Goal: Transaction & Acquisition: Purchase product/service

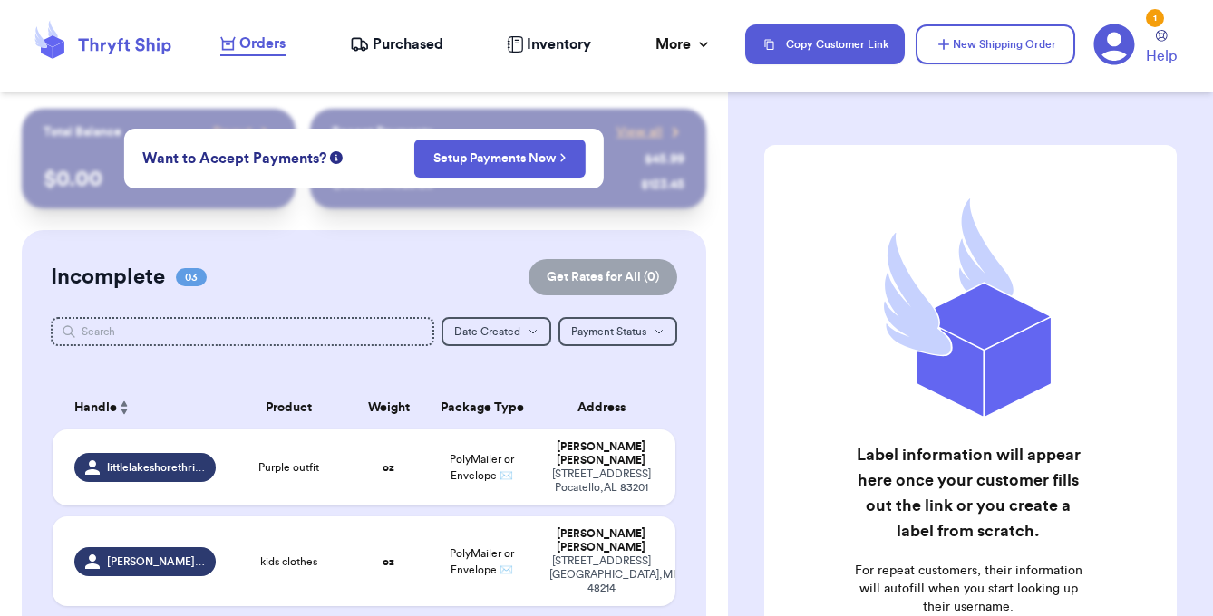
scroll to position [99, 0]
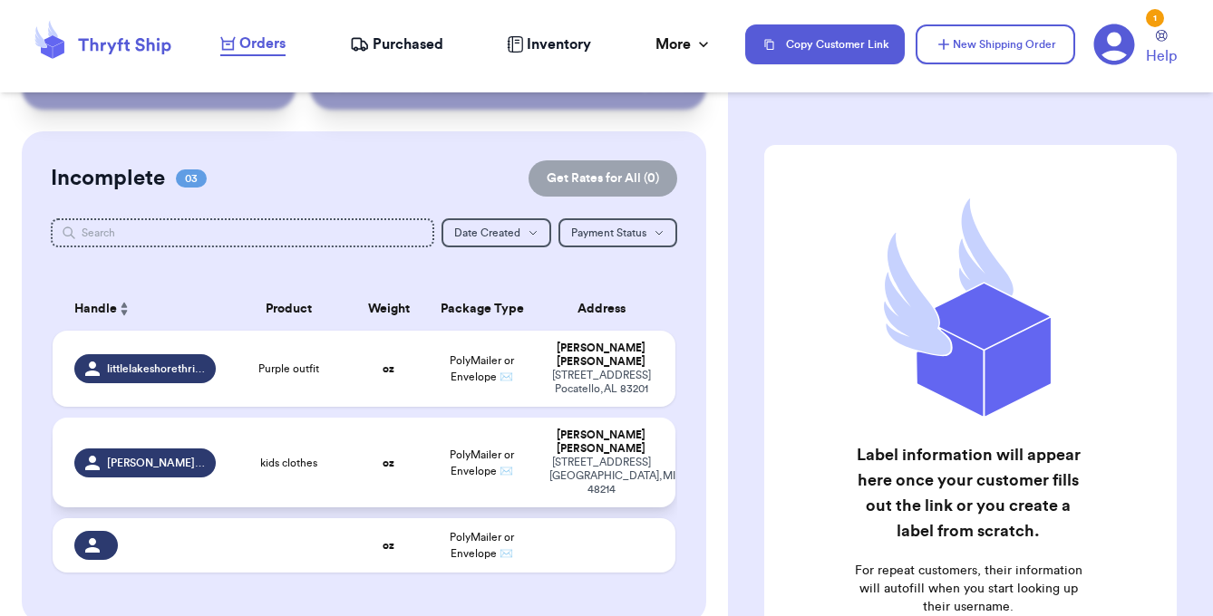
click at [316, 453] on td "kids clothes" at bounding box center [289, 463] width 124 height 90
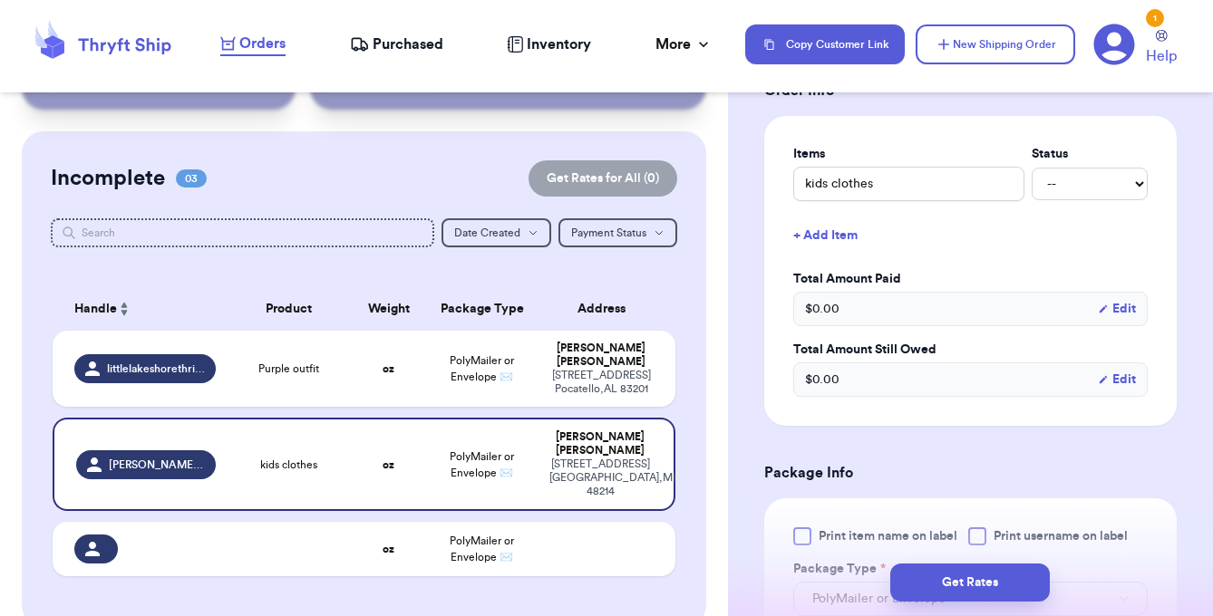
scroll to position [417, 0]
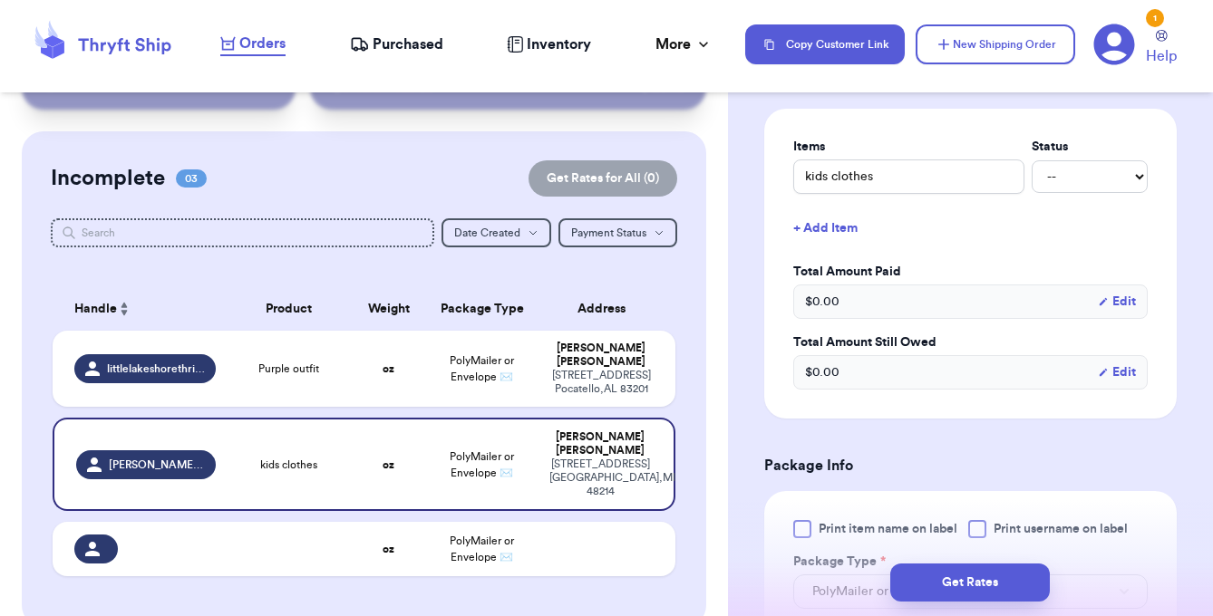
click at [1117, 306] on button "Edit" at bounding box center [1117, 302] width 38 height 18
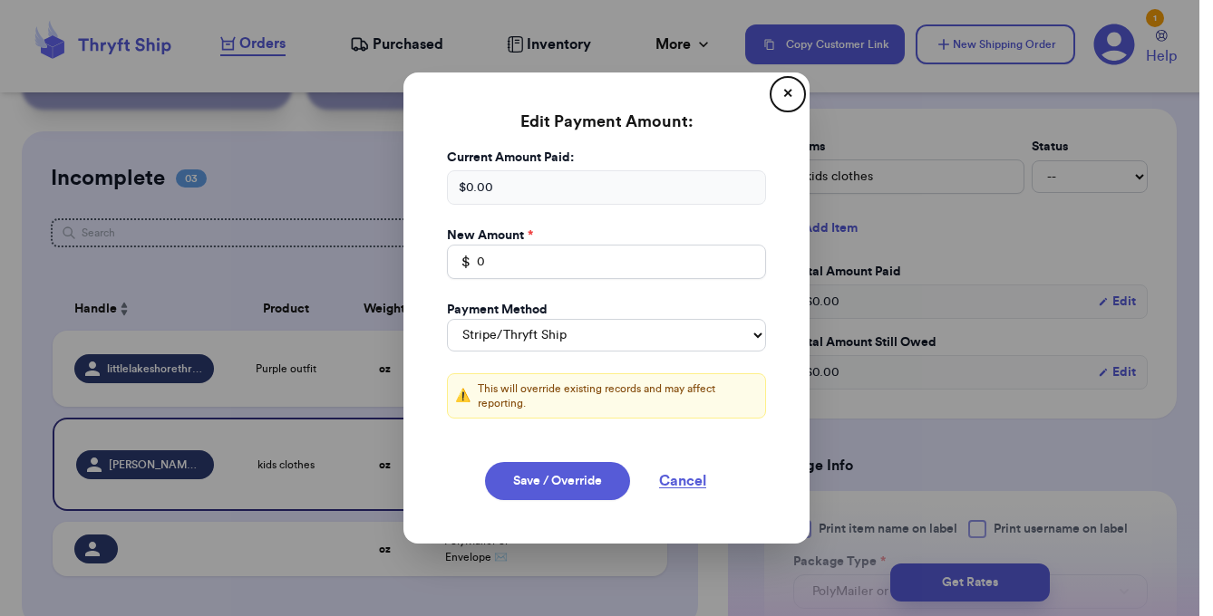
click at [1117, 306] on button "close" at bounding box center [606, 308] width 1213 height 616
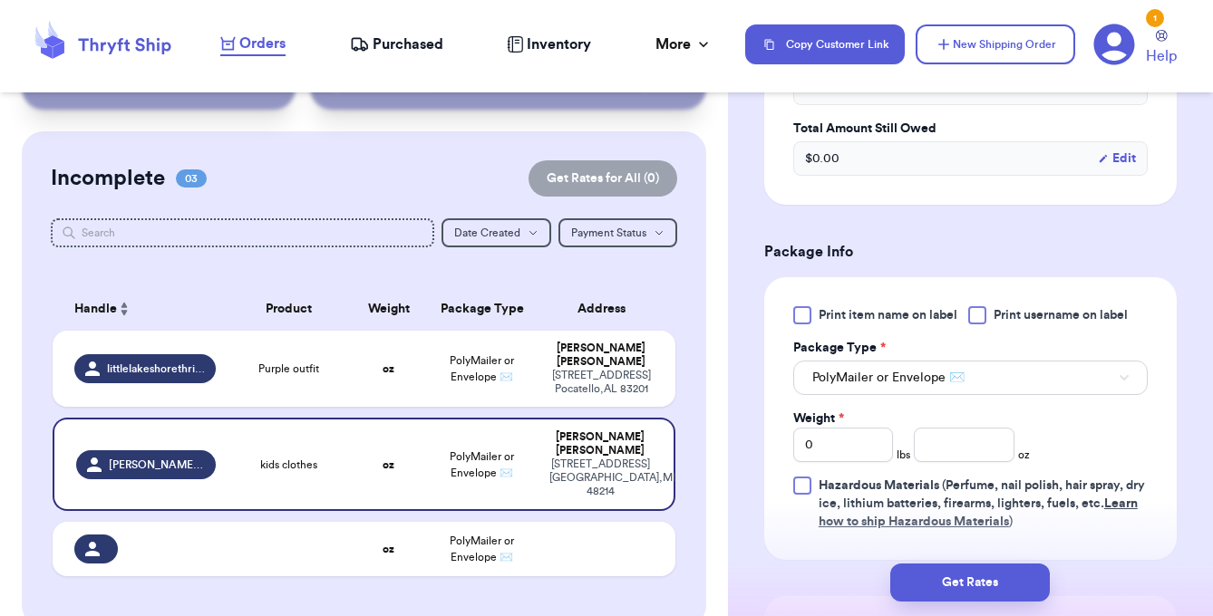
scroll to position [639, 0]
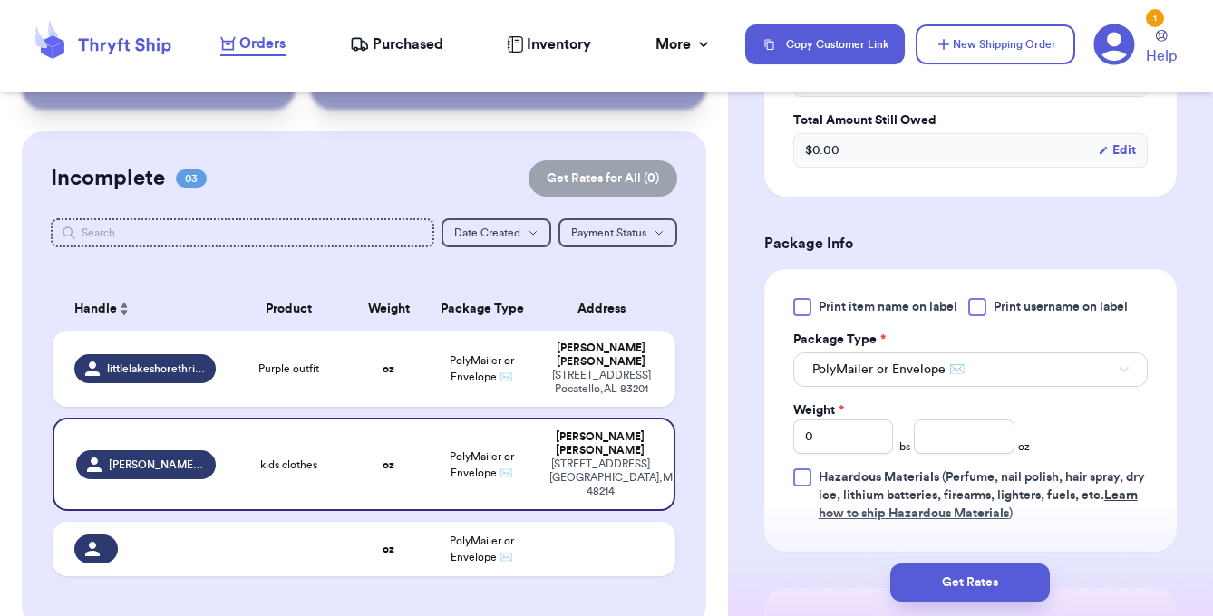
click at [808, 303] on div at bounding box center [802, 307] width 18 height 18
click at [0, 0] on input "Print item name on label" at bounding box center [0, 0] width 0 height 0
click at [843, 434] on input "0" at bounding box center [843, 437] width 100 height 34
type input "1"
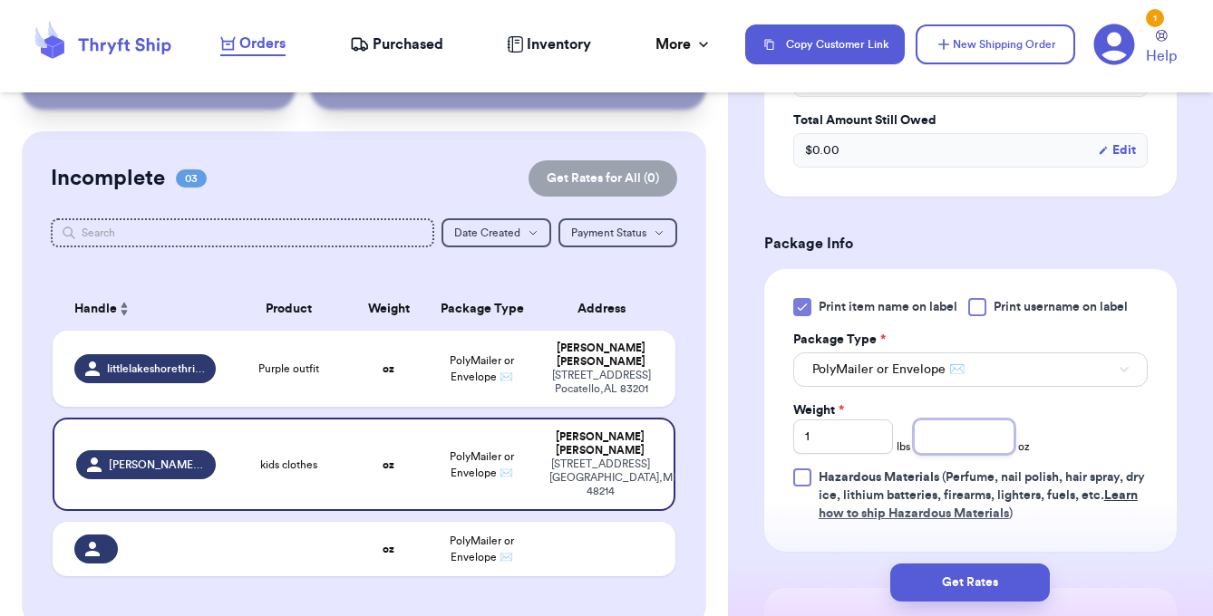
click at [949, 434] on input "number" at bounding box center [964, 437] width 100 height 34
type input "10.86"
click at [1059, 411] on div "Print item name on label Print username on label Package Type * PolyMailer or E…" at bounding box center [970, 410] width 354 height 225
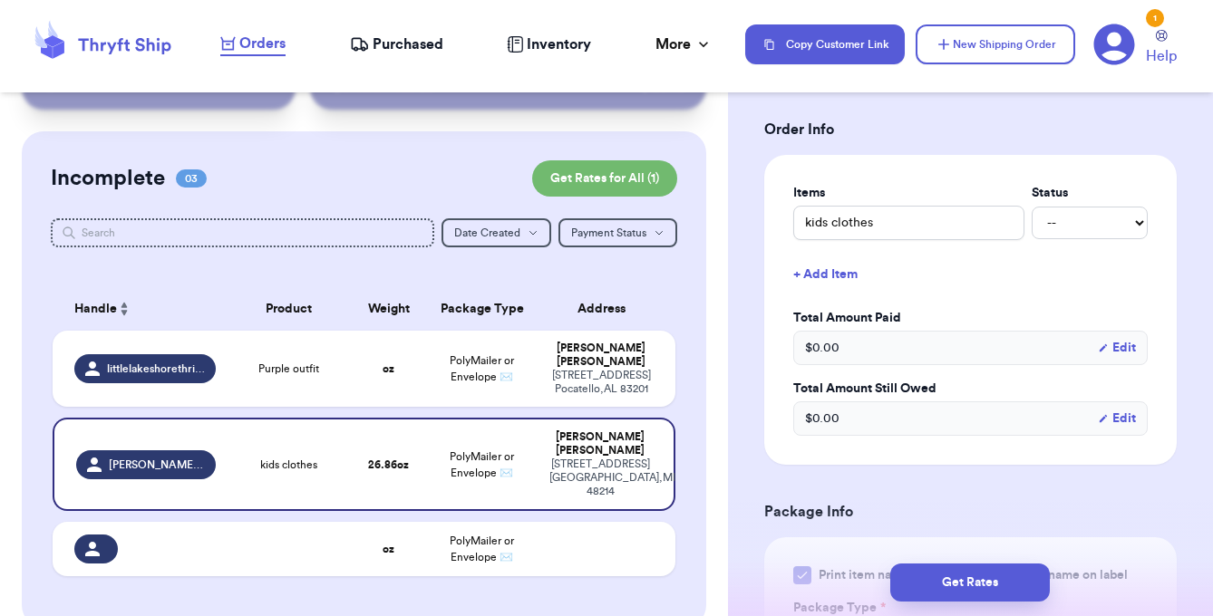
scroll to position [372, 0]
click at [1127, 350] on button "Edit" at bounding box center [1117, 347] width 38 height 18
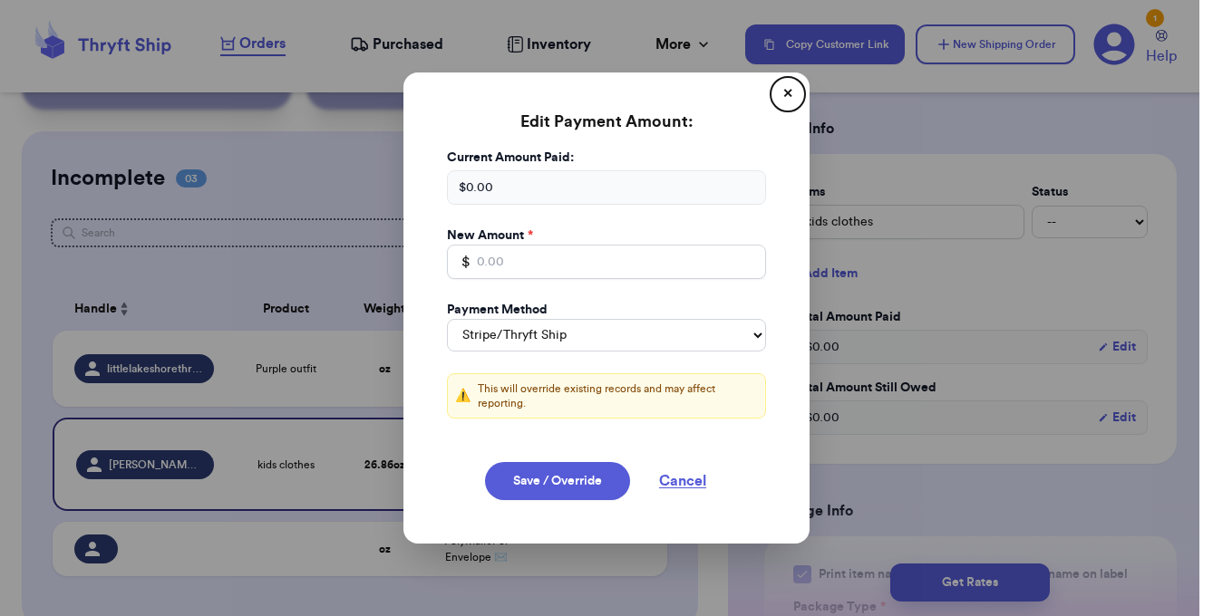
click at [1075, 258] on button "close" at bounding box center [606, 308] width 1213 height 616
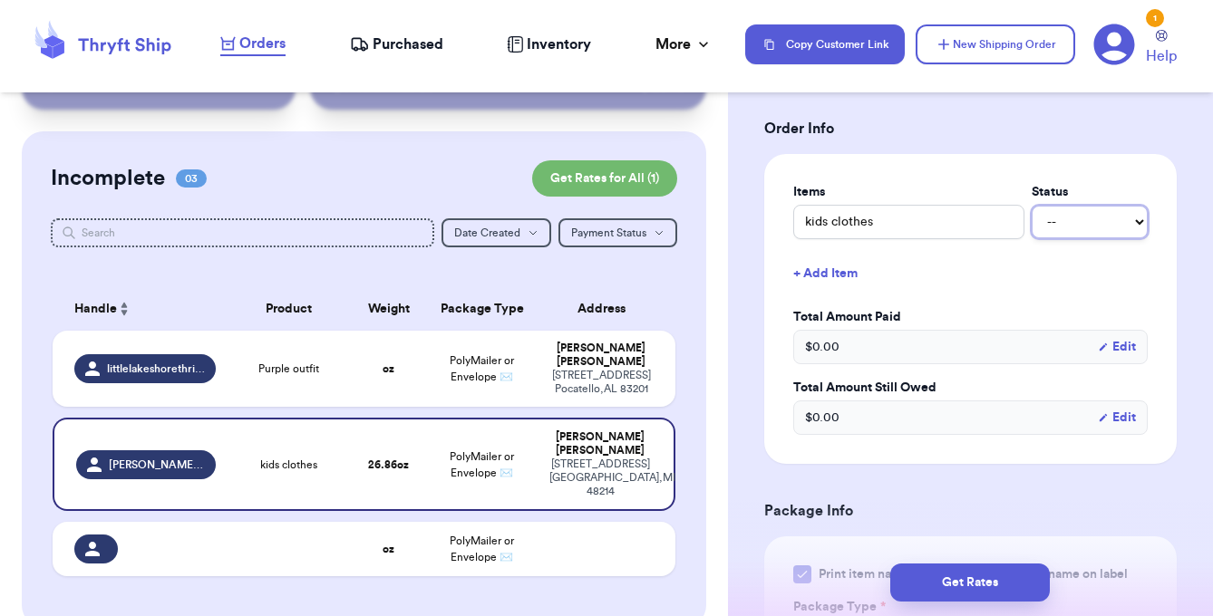
click at [1097, 229] on select "-- Paid Owes" at bounding box center [1090, 222] width 116 height 33
select select "paid"
click at [1117, 354] on button "Edit" at bounding box center [1117, 347] width 38 height 18
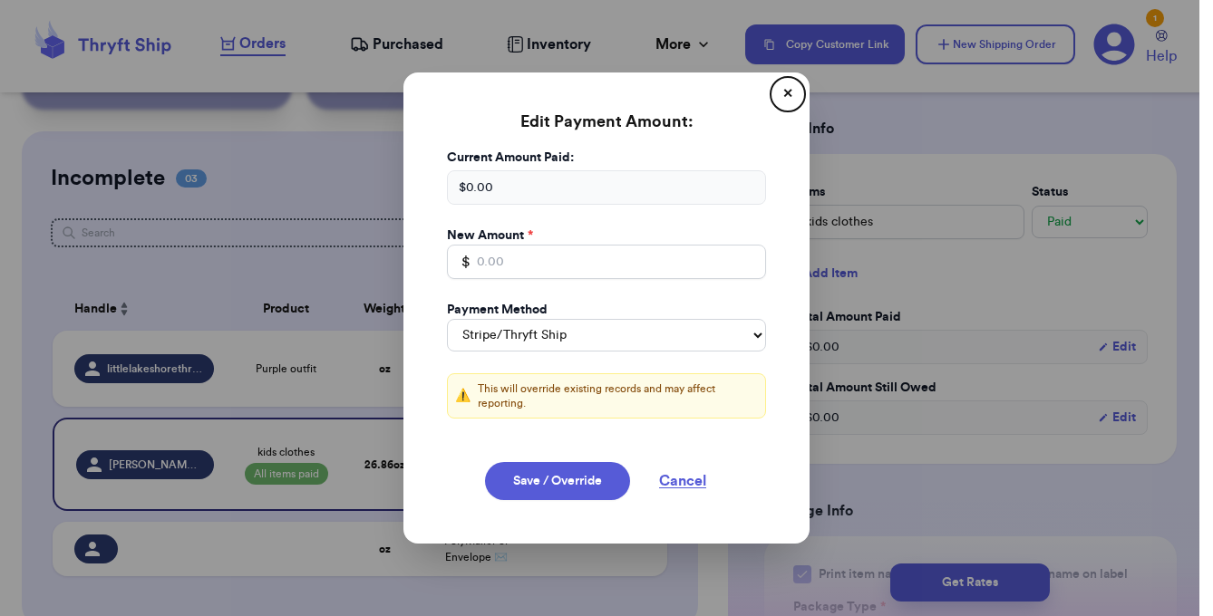
click at [531, 187] on div "$ 0.00" at bounding box center [606, 187] width 319 height 34
click at [490, 191] on div "$ 0.00" at bounding box center [606, 187] width 319 height 34
click at [493, 263] on input "Total Amount Paid" at bounding box center [606, 262] width 319 height 34
type input "26.00"
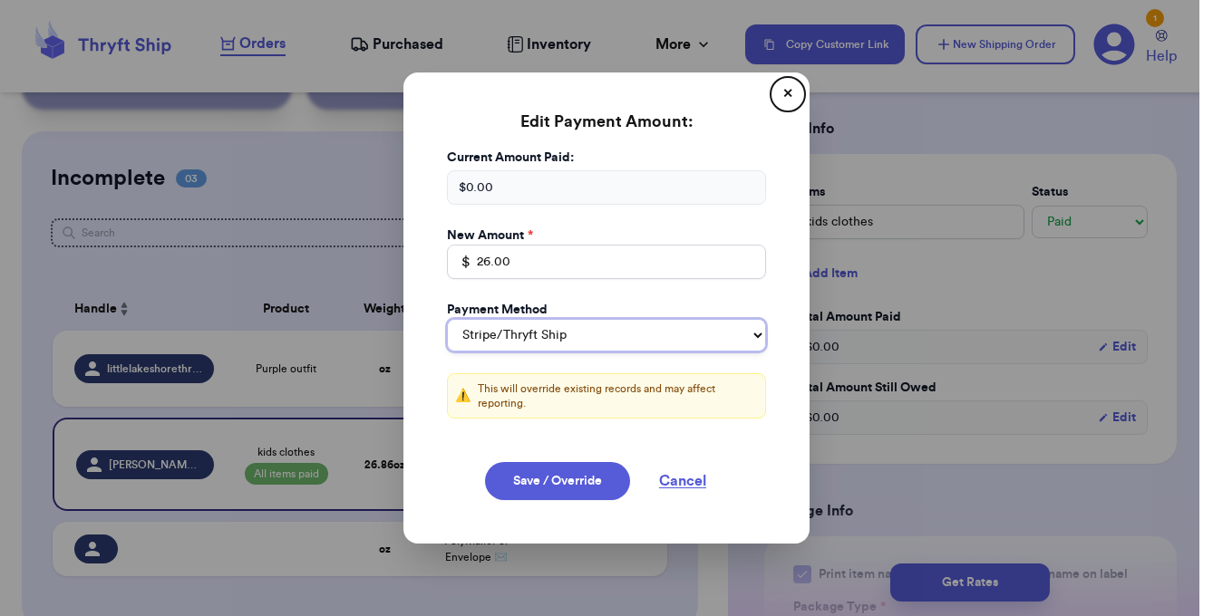
click at [541, 325] on select "Stripe/Thryft Ship Venmo Cash App PayPal Zelle Cash Other" at bounding box center [606, 335] width 319 height 33
select select "venmo"
click at [682, 486] on button "Cancel" at bounding box center [682, 481] width 91 height 38
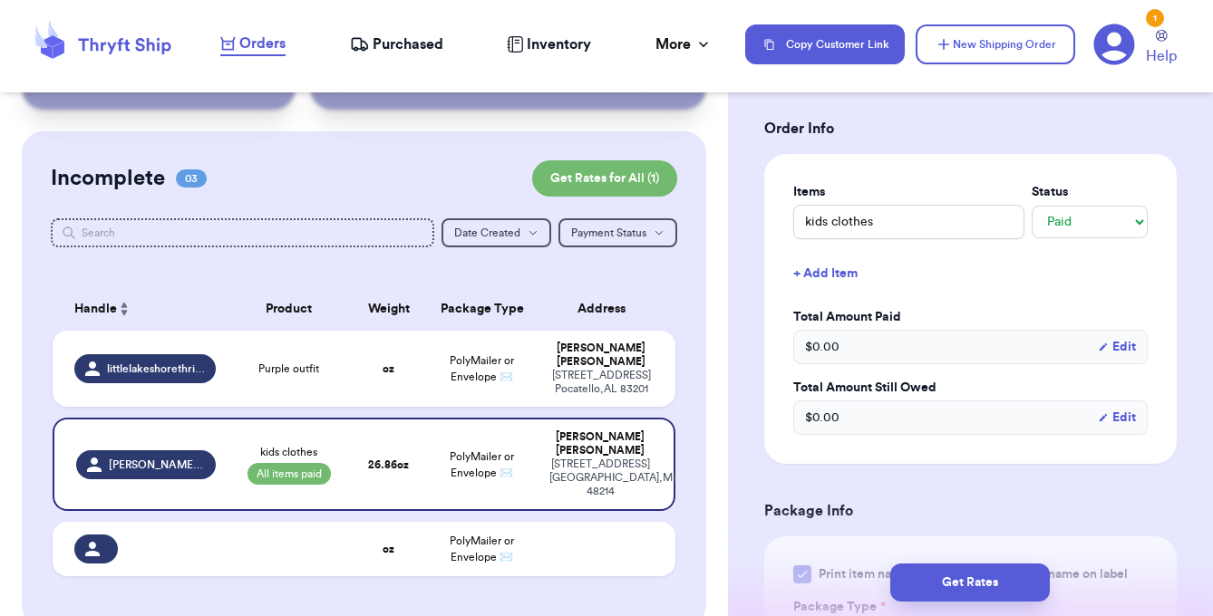
select select "stripe"
click at [1084, 225] on select "-- Paid Owes" at bounding box center [1090, 222] width 116 height 33
select select "unknown"
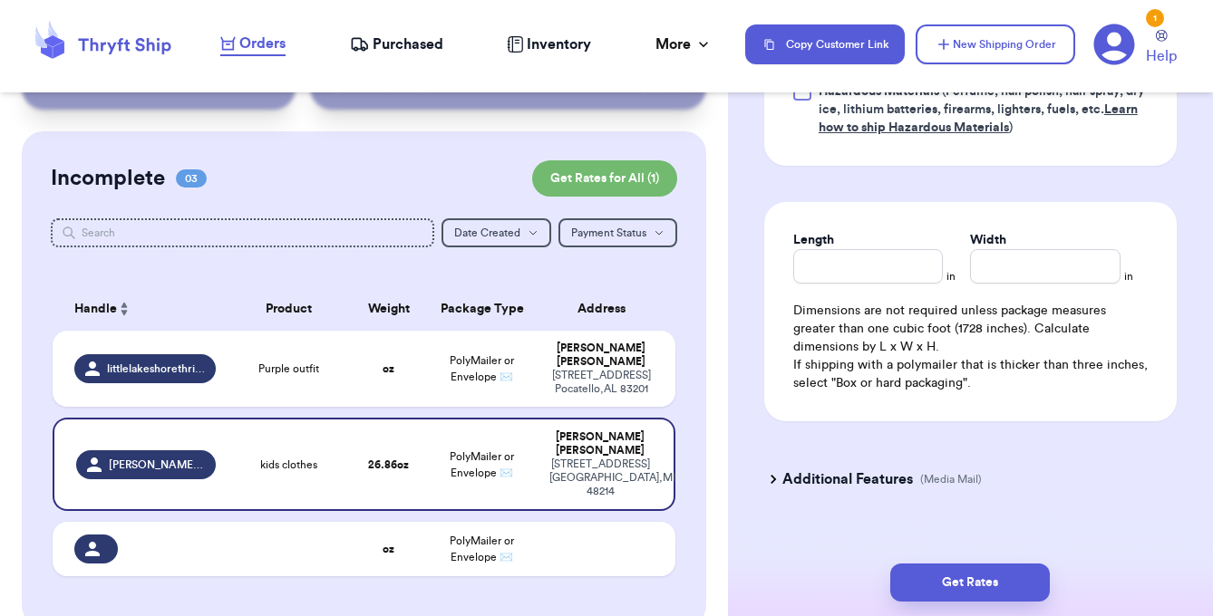
scroll to position [1052, 0]
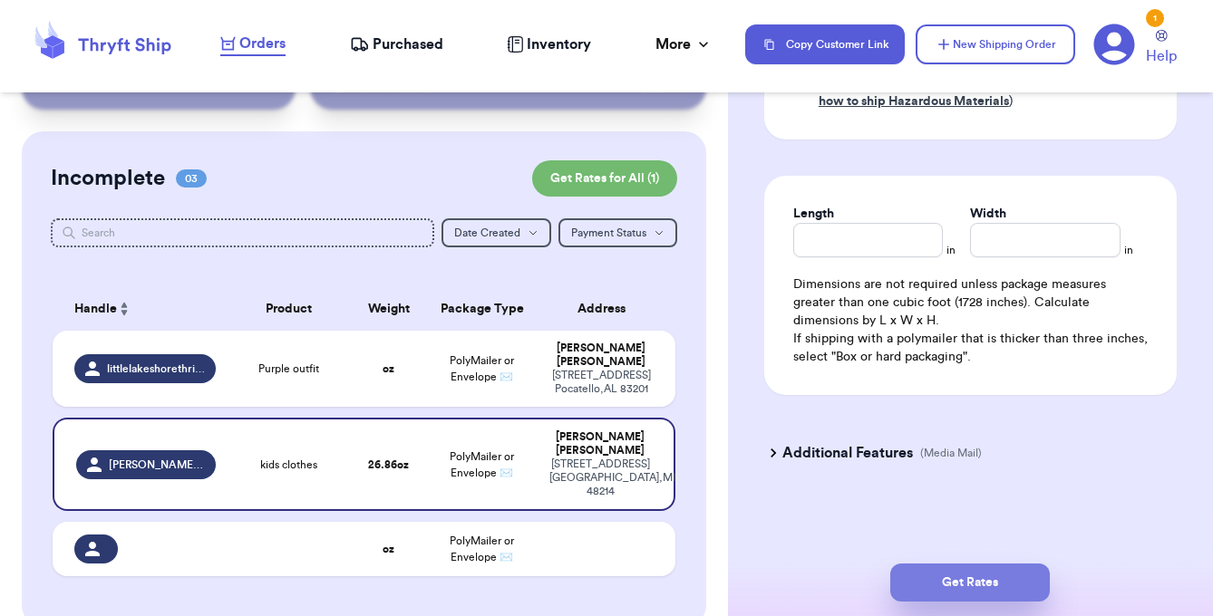
click at [926, 567] on button "Get Rates" at bounding box center [970, 583] width 160 height 38
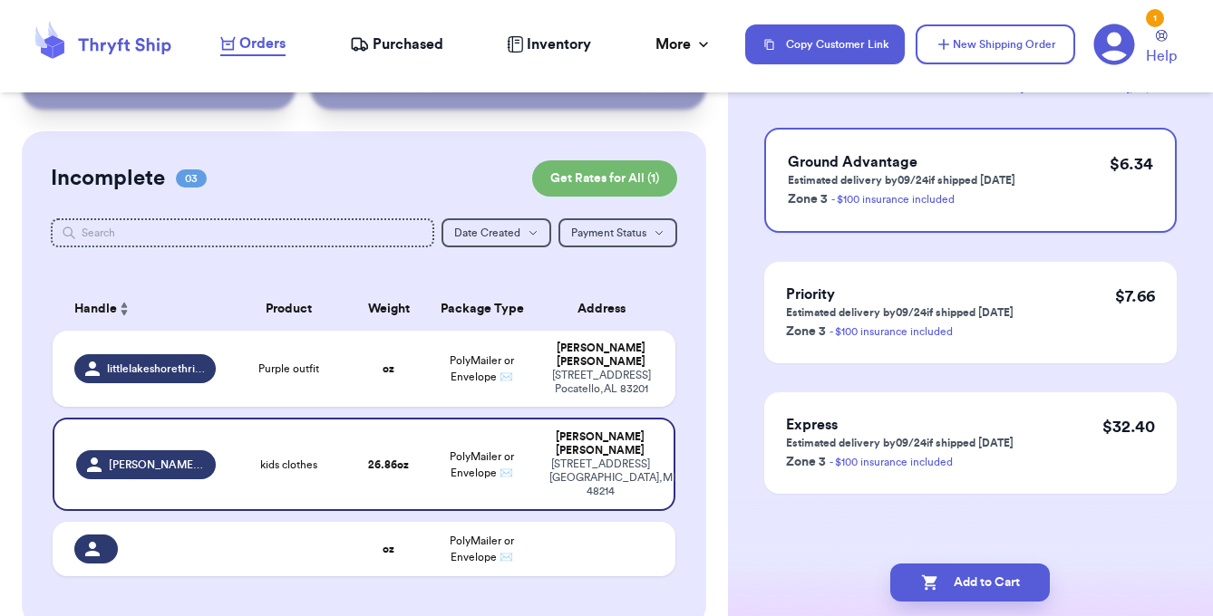
scroll to position [167, 0]
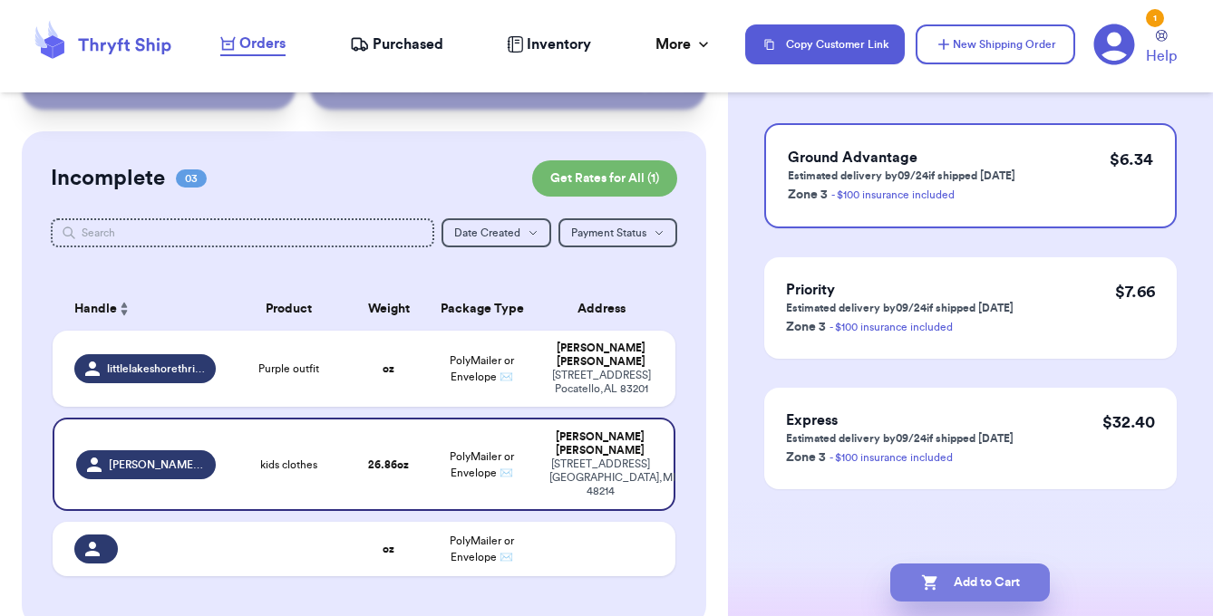
click at [953, 590] on button "Add to Cart" at bounding box center [970, 583] width 160 height 38
checkbox input "true"
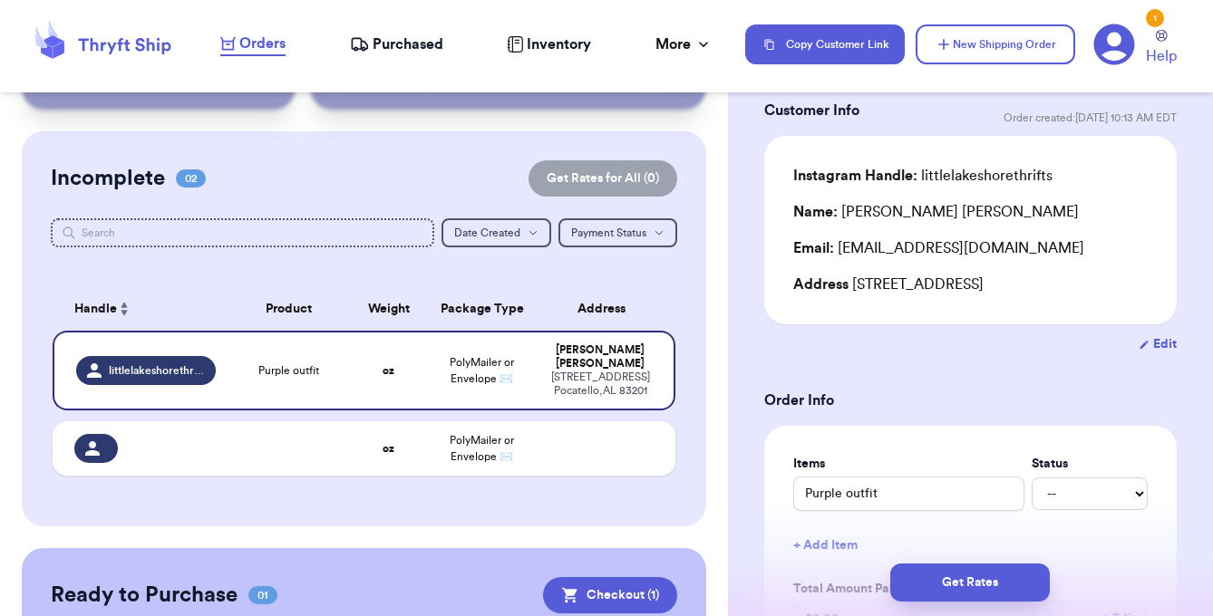
scroll to position [286, 0]
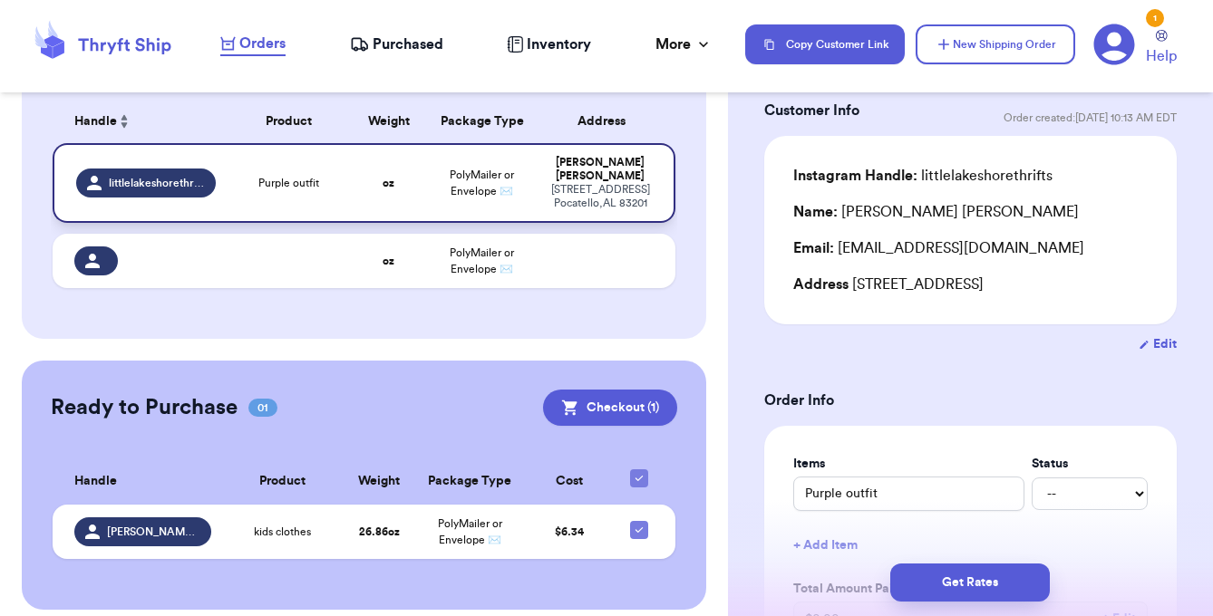
click at [252, 183] on td "Purple outfit" at bounding box center [289, 183] width 124 height 80
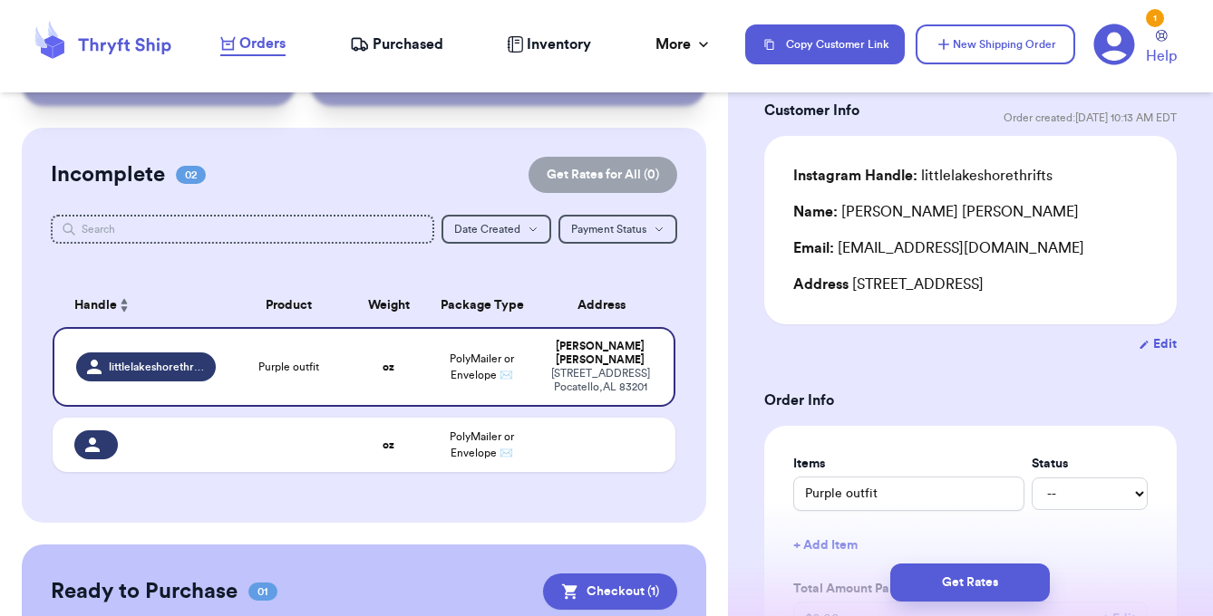
scroll to position [29, 0]
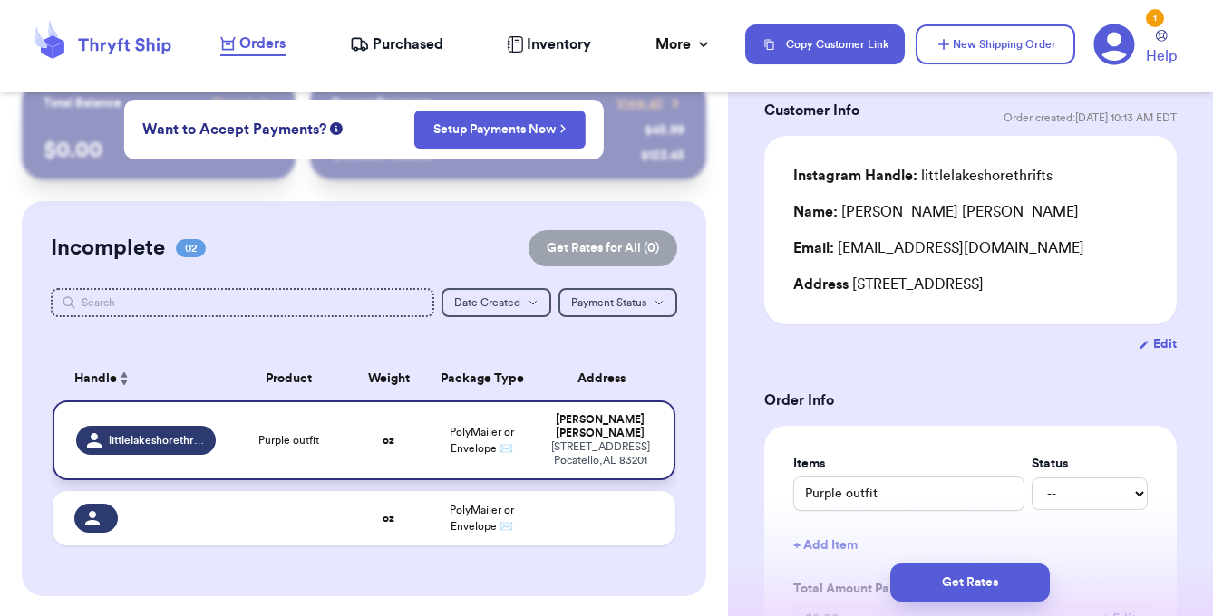
click at [567, 446] on div "[STREET_ADDRESS]" at bounding box center [600, 454] width 102 height 27
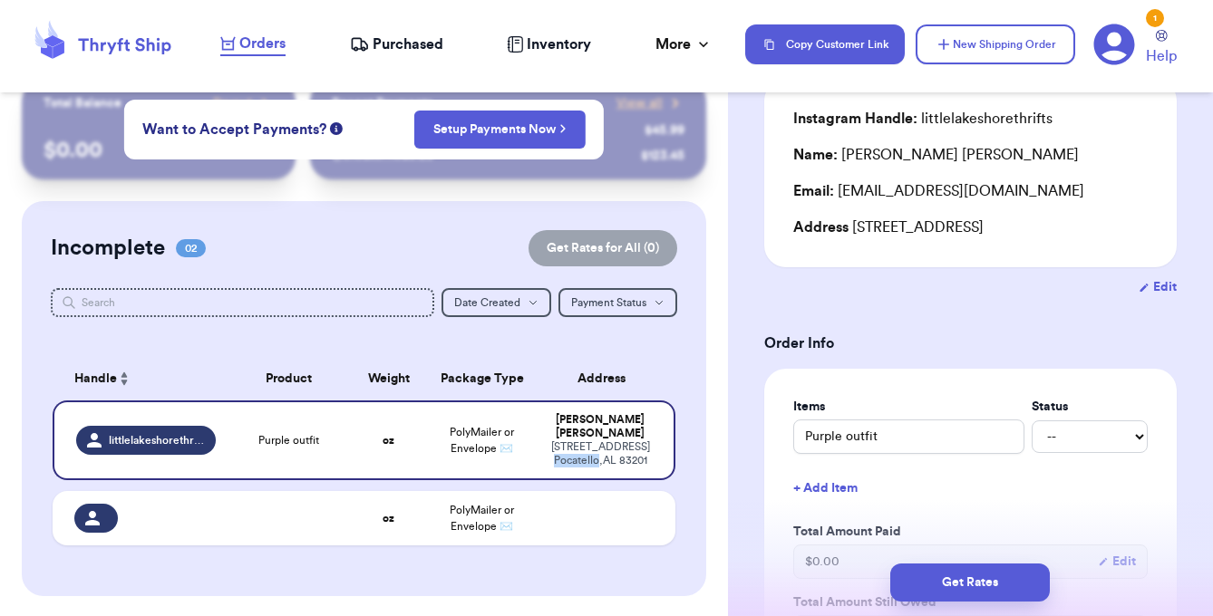
scroll to position [0, 0]
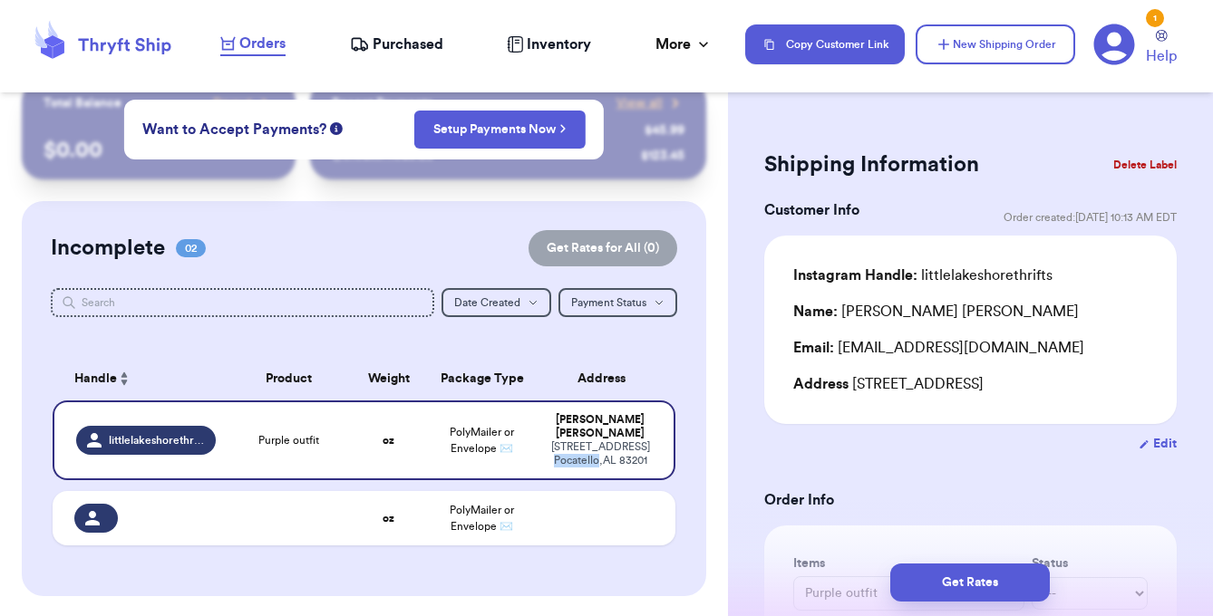
click at [400, 35] on span "Purchased" at bounding box center [408, 45] width 71 height 22
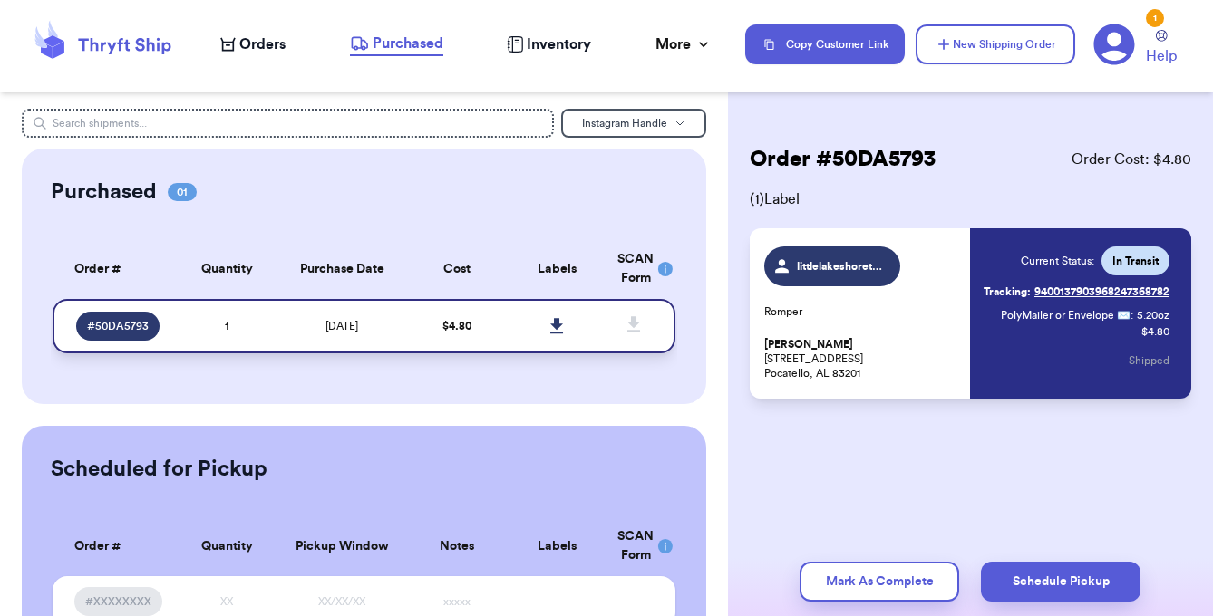
click at [358, 321] on span "[DATE]" at bounding box center [341, 326] width 33 height 11
click at [236, 41] on div "Orders" at bounding box center [252, 45] width 65 height 22
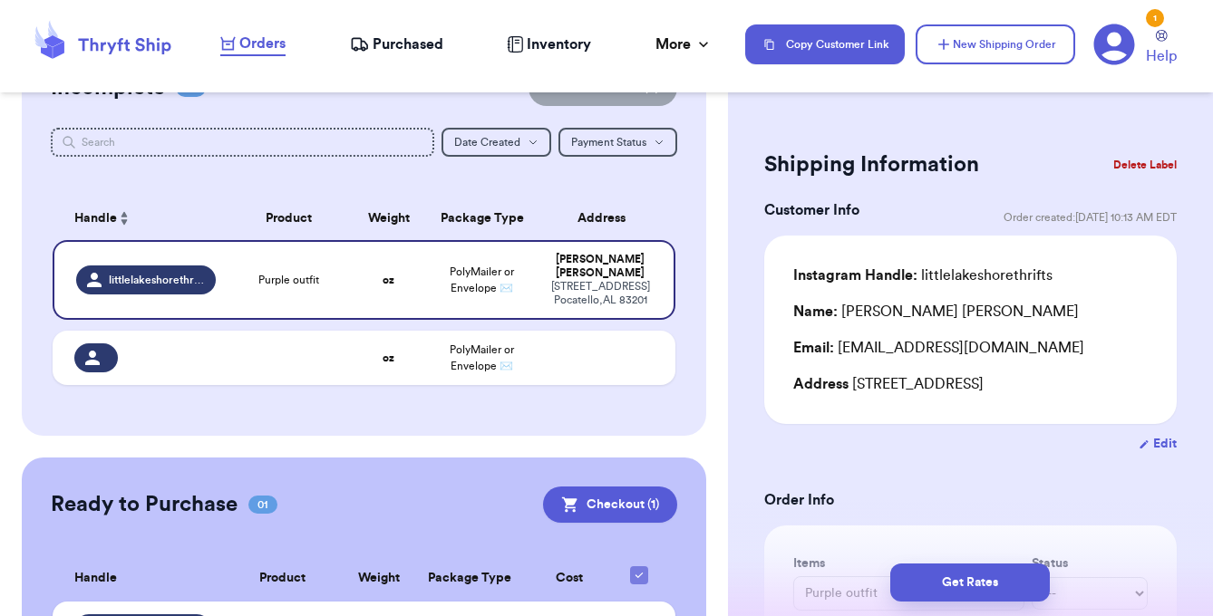
scroll to position [286, 0]
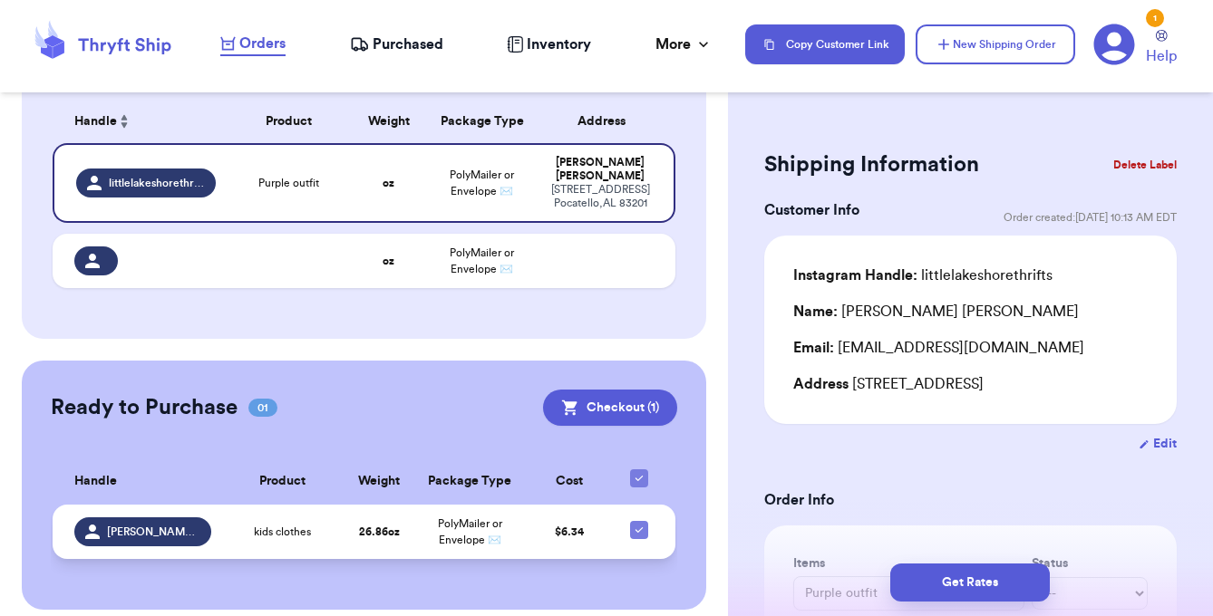
click at [385, 528] on td "26.86 oz" at bounding box center [379, 532] width 73 height 54
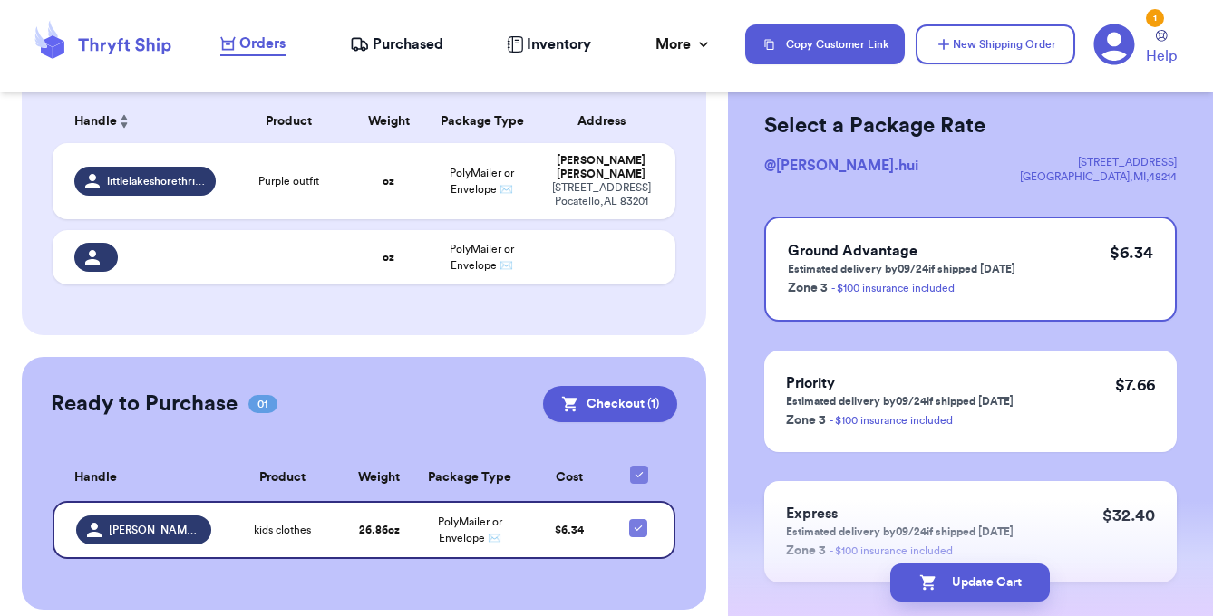
scroll to position [90, 0]
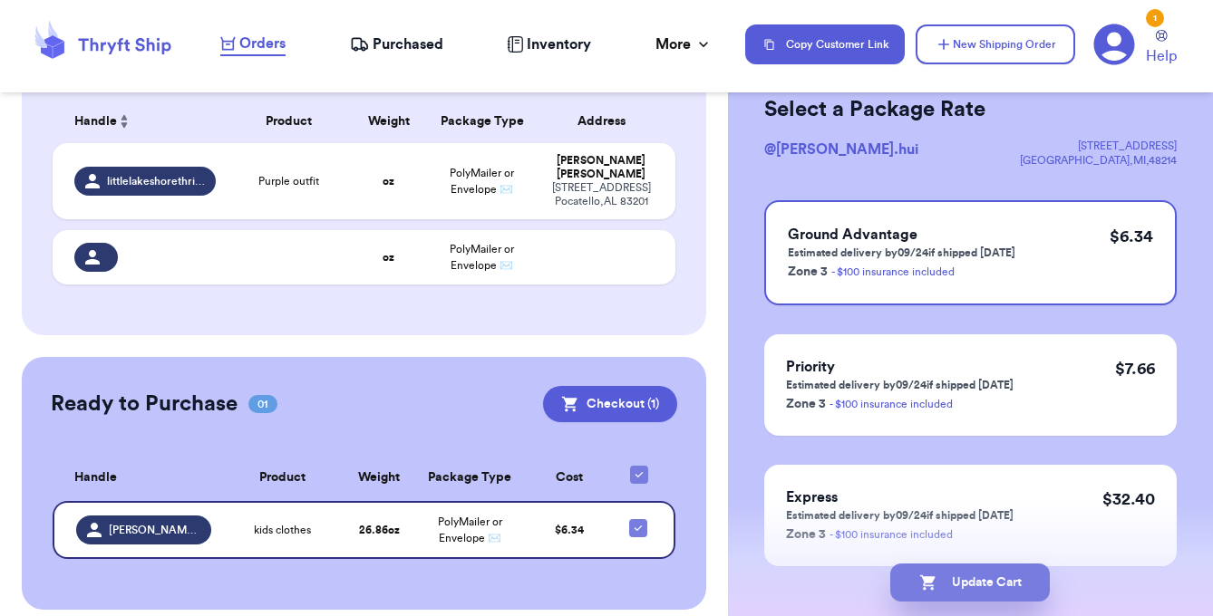
click at [952, 575] on button "Update Cart" at bounding box center [970, 583] width 160 height 38
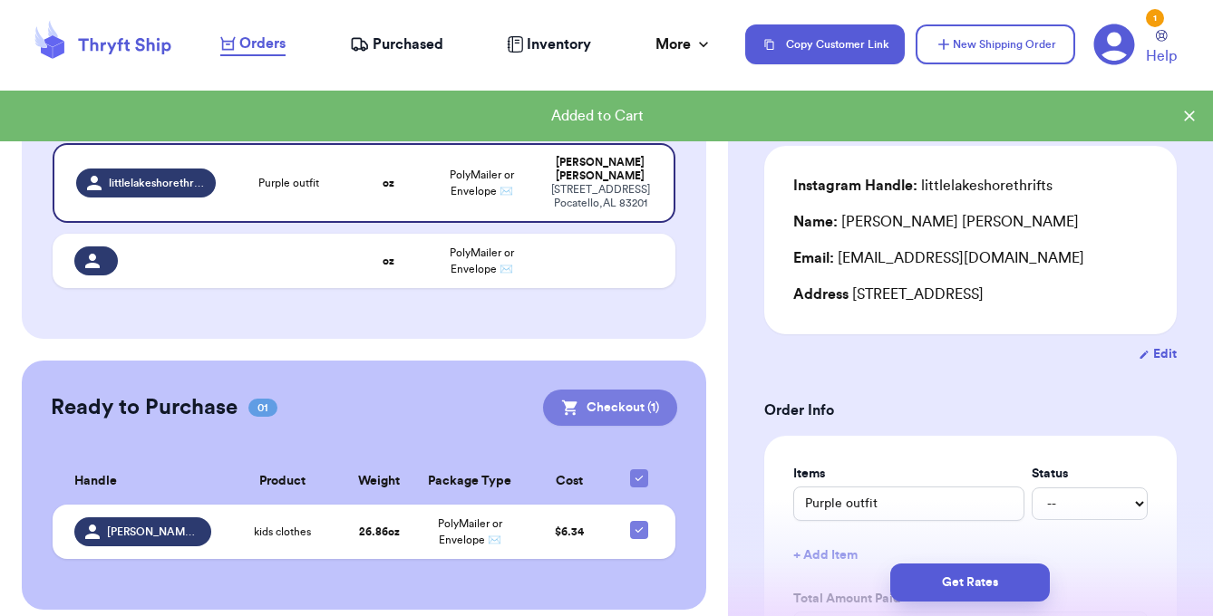
click at [616, 390] on button "Checkout ( 1 )" at bounding box center [610, 408] width 134 height 36
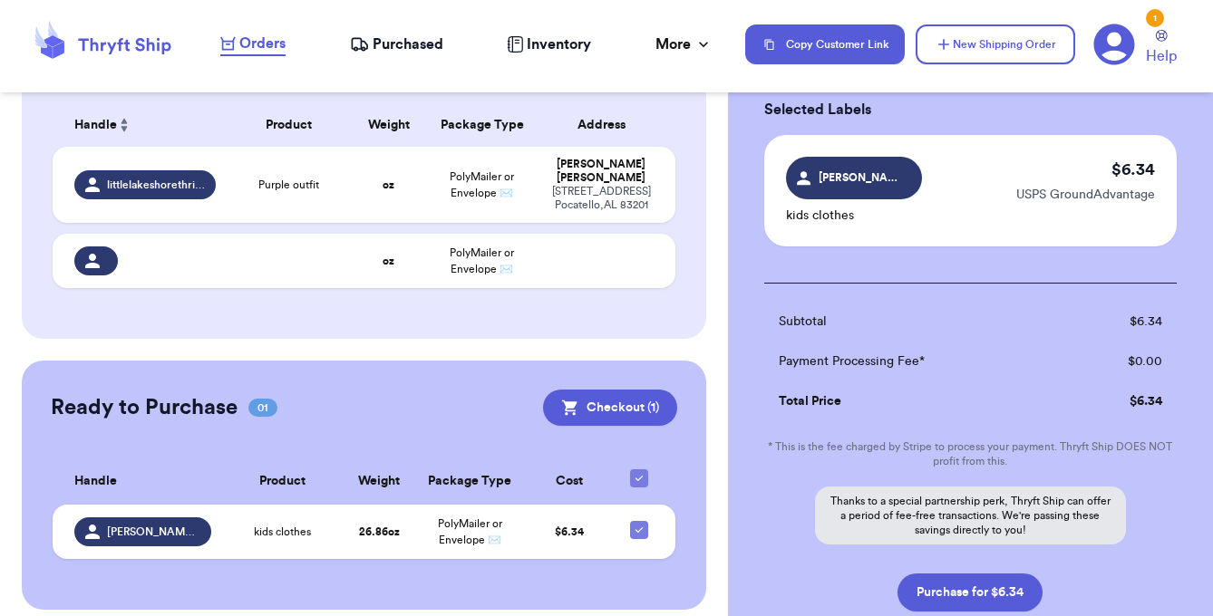
scroll to position [0, 0]
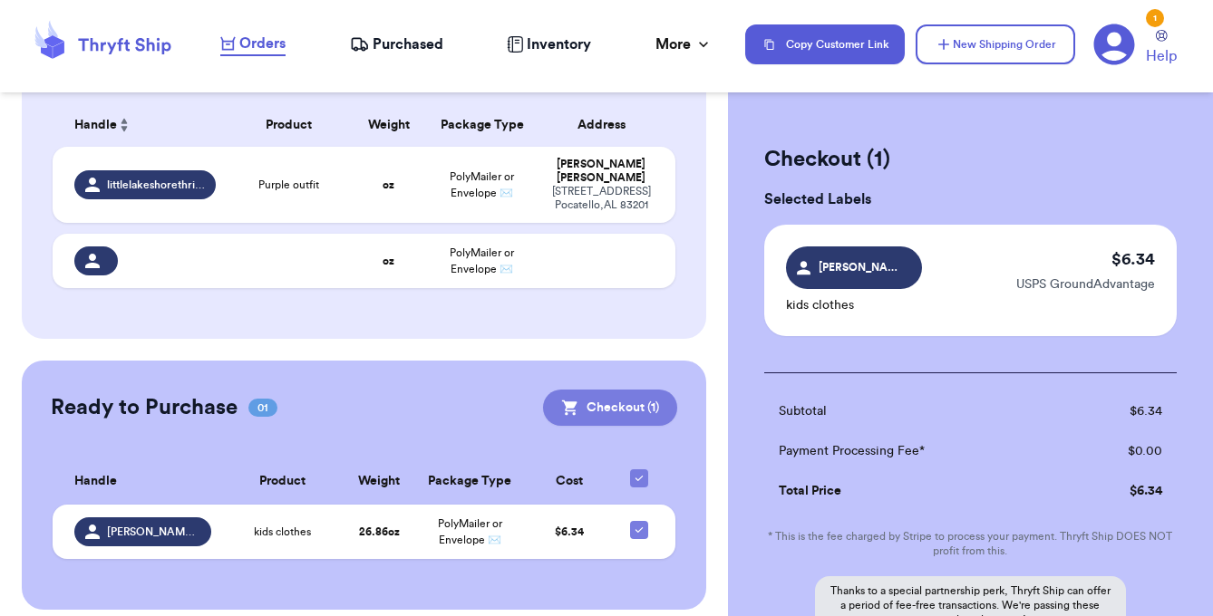
click at [587, 396] on button "Checkout ( 1 )" at bounding box center [610, 408] width 134 height 36
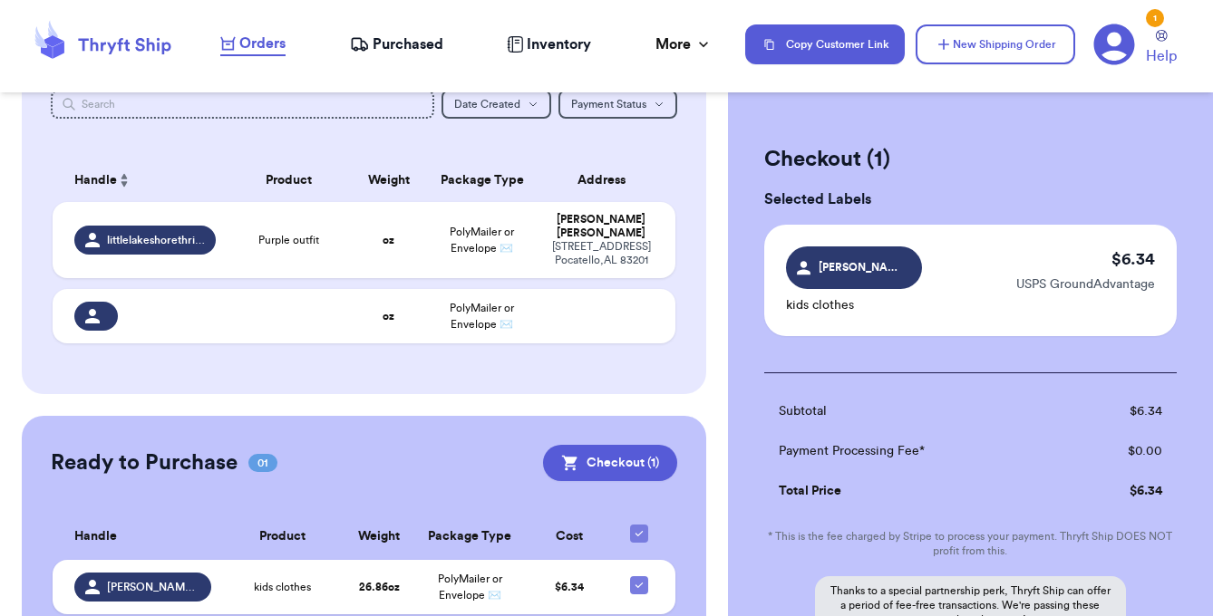
scroll to position [283, 0]
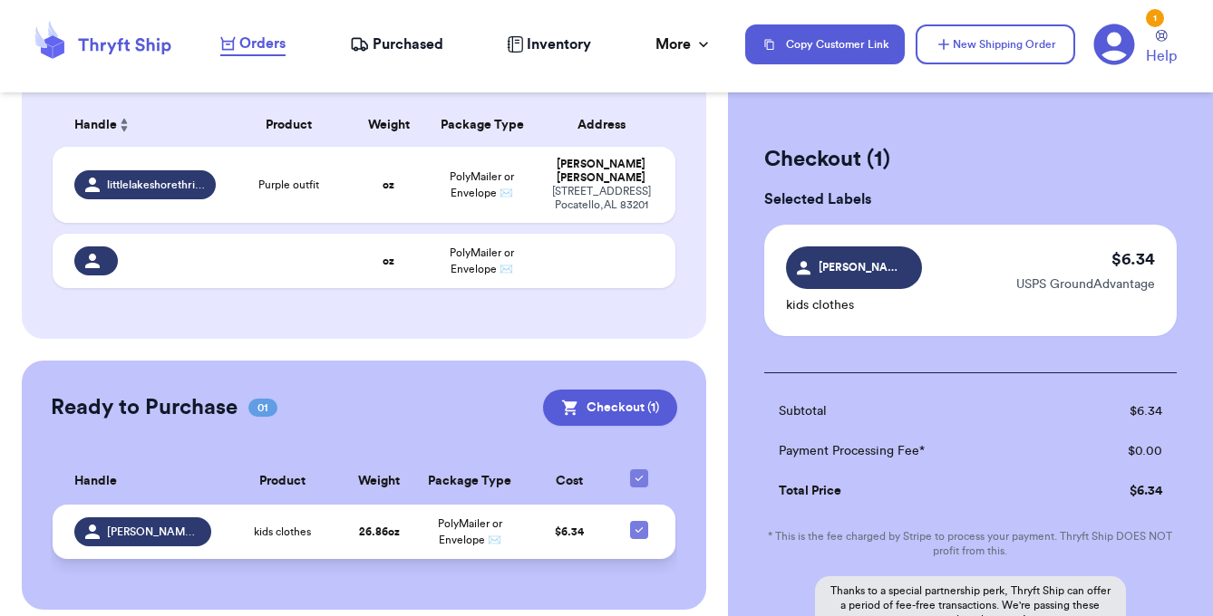
click at [416, 508] on td "PolyMailer or Envelope ✉️" at bounding box center [469, 532] width 109 height 54
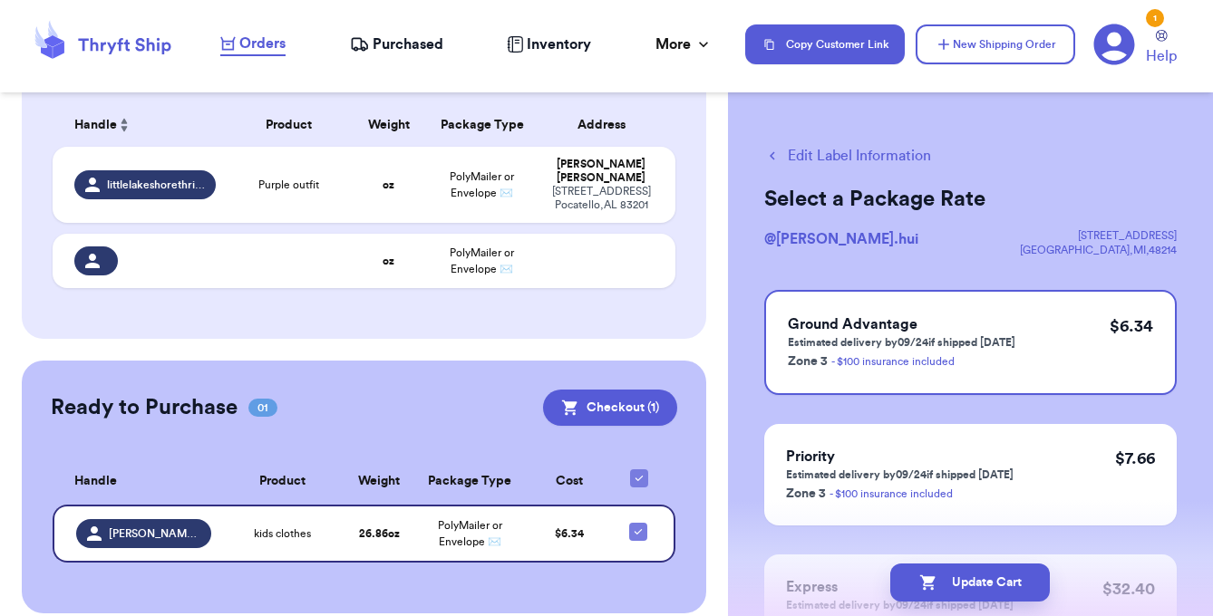
click at [830, 153] on button "Edit Label Information" at bounding box center [847, 156] width 167 height 22
checkbox input "false"
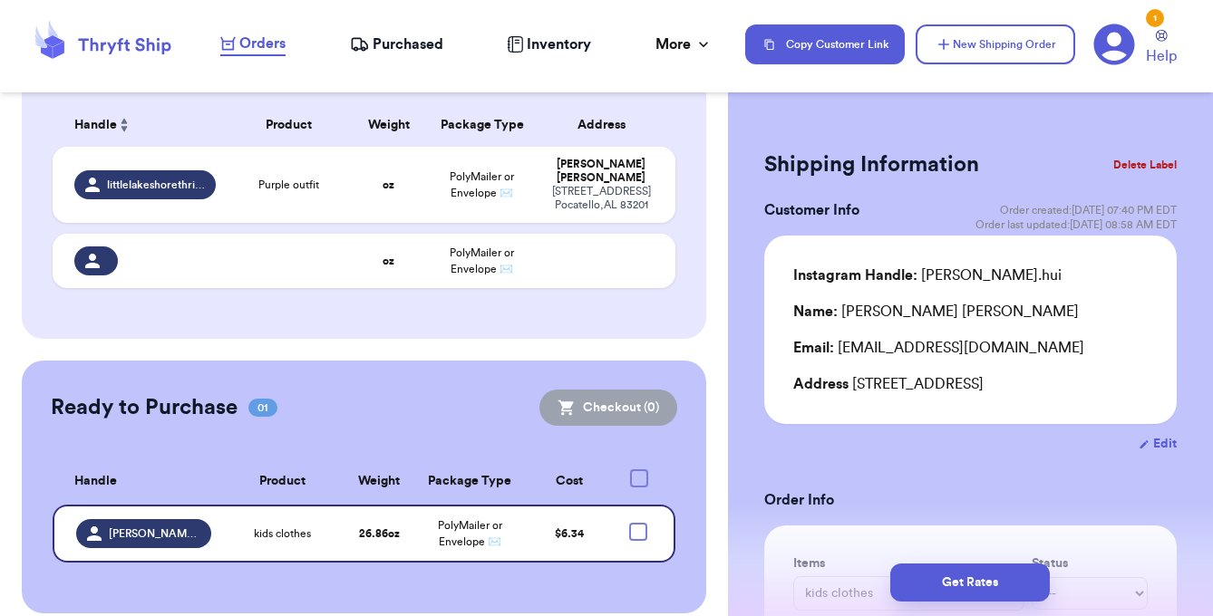
checkbox input "true"
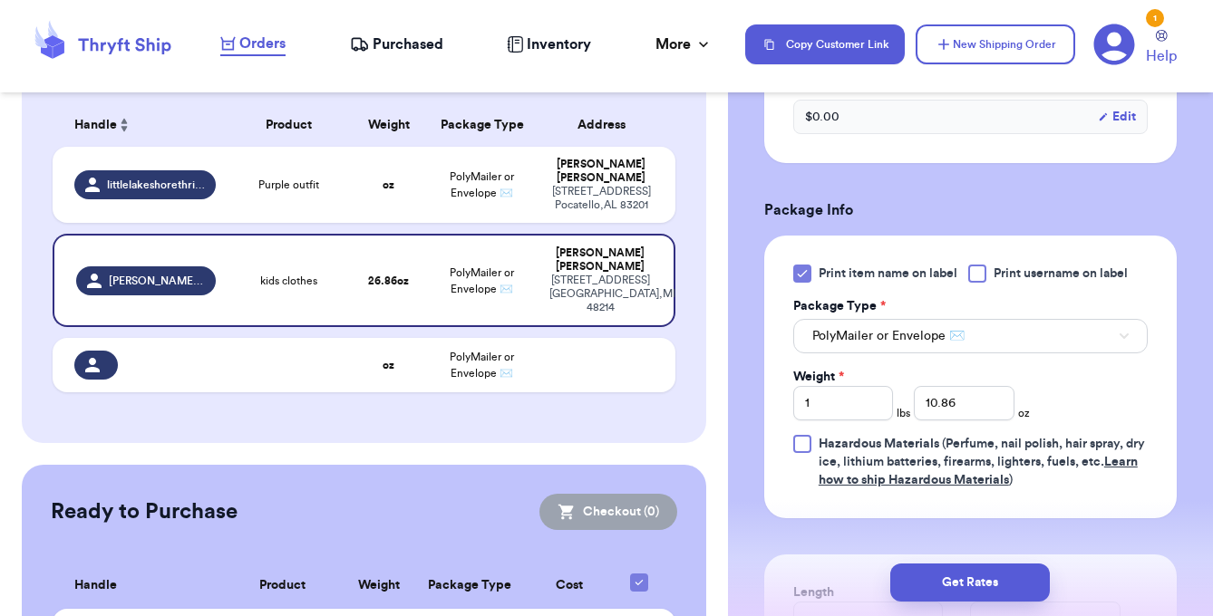
scroll to position [689, 0]
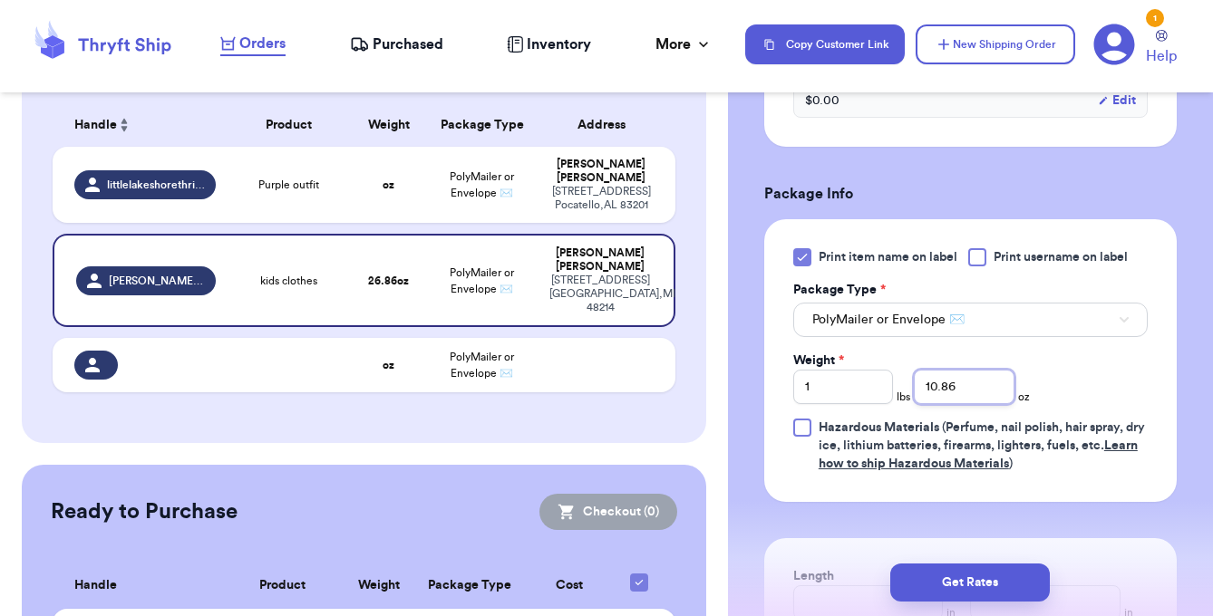
click at [972, 397] on input "10.86" at bounding box center [964, 387] width 100 height 34
type input "1"
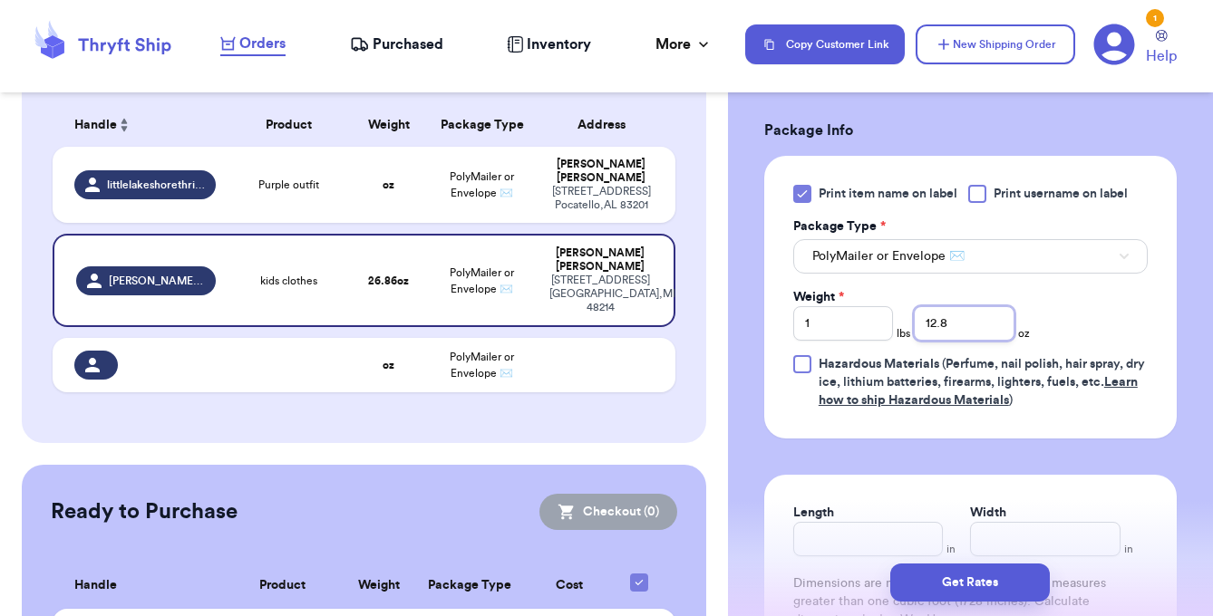
scroll to position [760, 0]
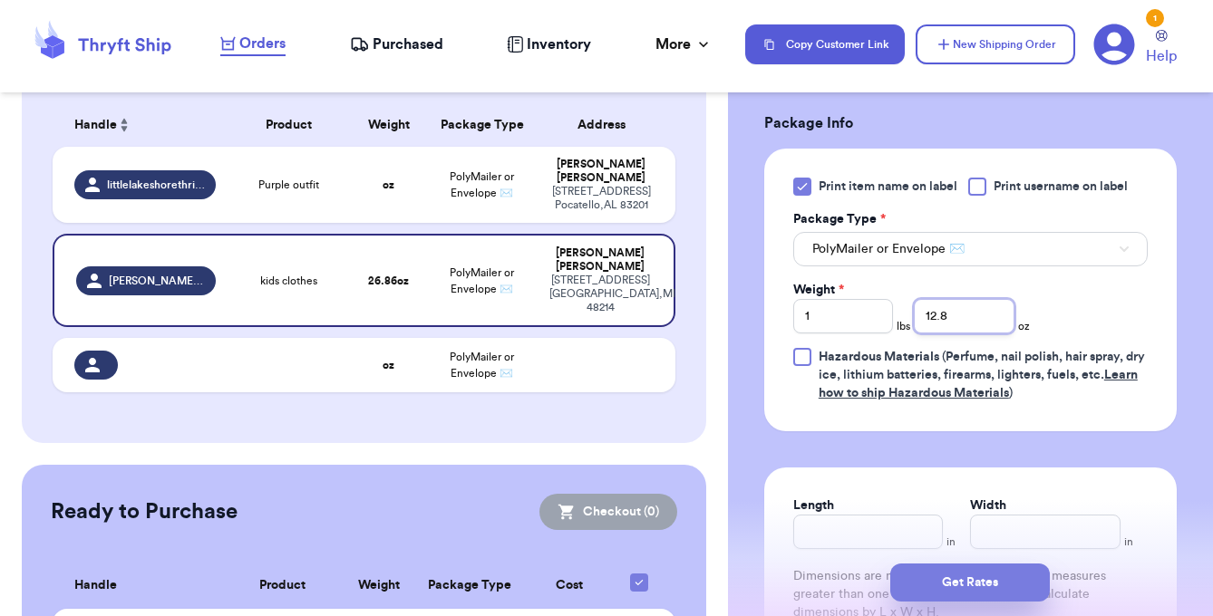
type input "12.8"
click at [1006, 591] on button "Get Rates" at bounding box center [970, 583] width 160 height 38
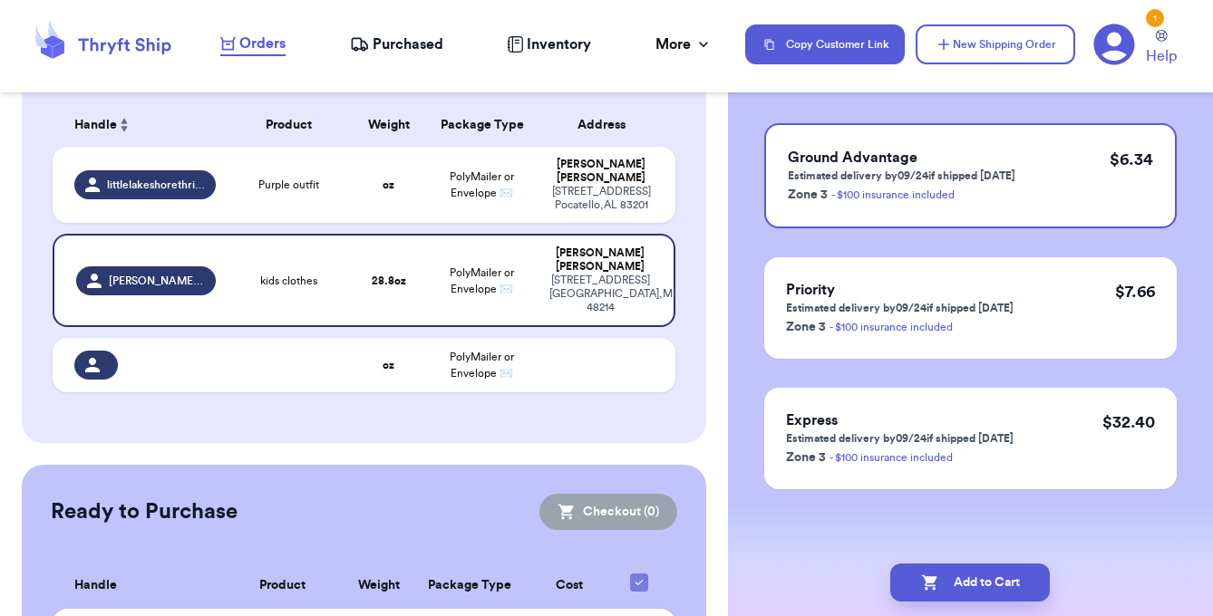
scroll to position [0, 0]
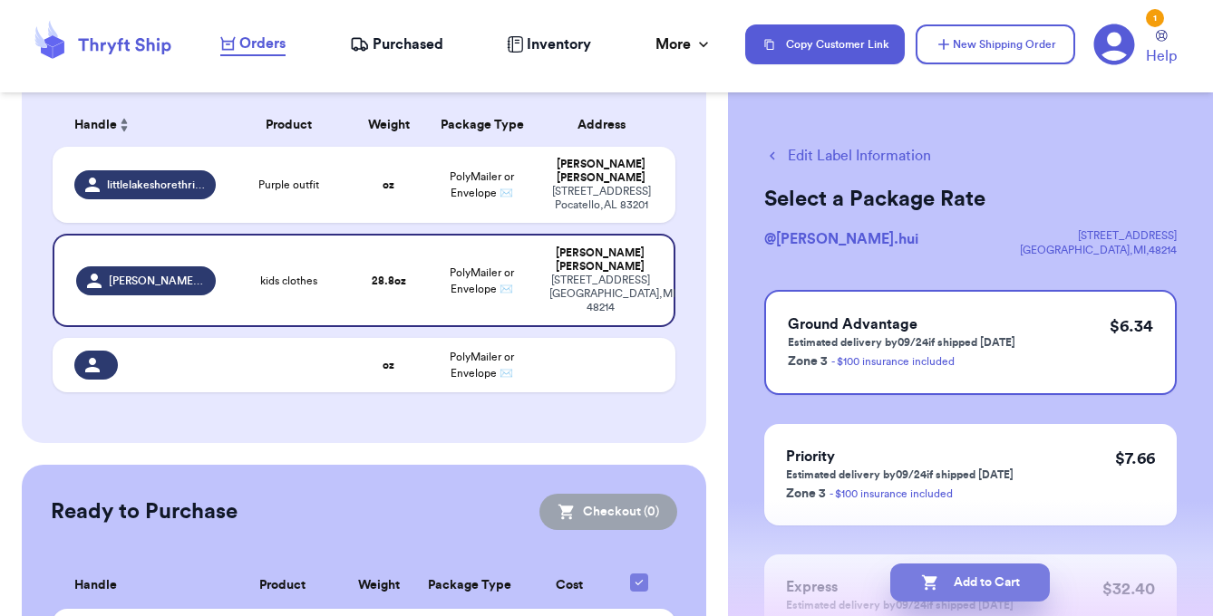
click at [987, 594] on button "Add to Cart" at bounding box center [970, 583] width 160 height 38
checkbox input "true"
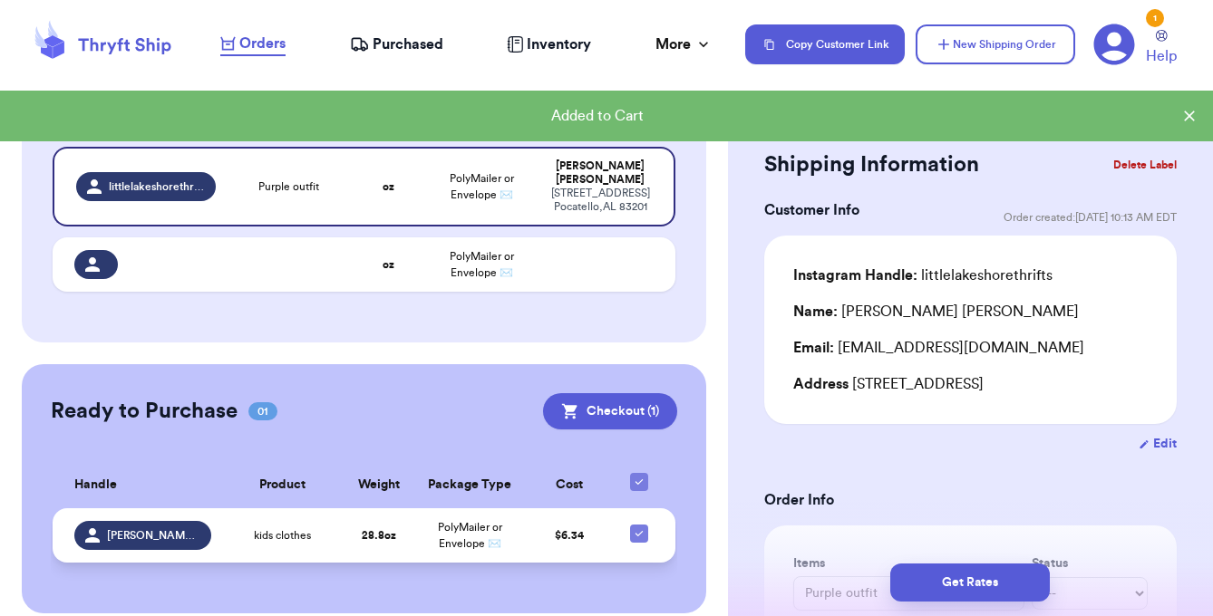
scroll to position [286, 0]
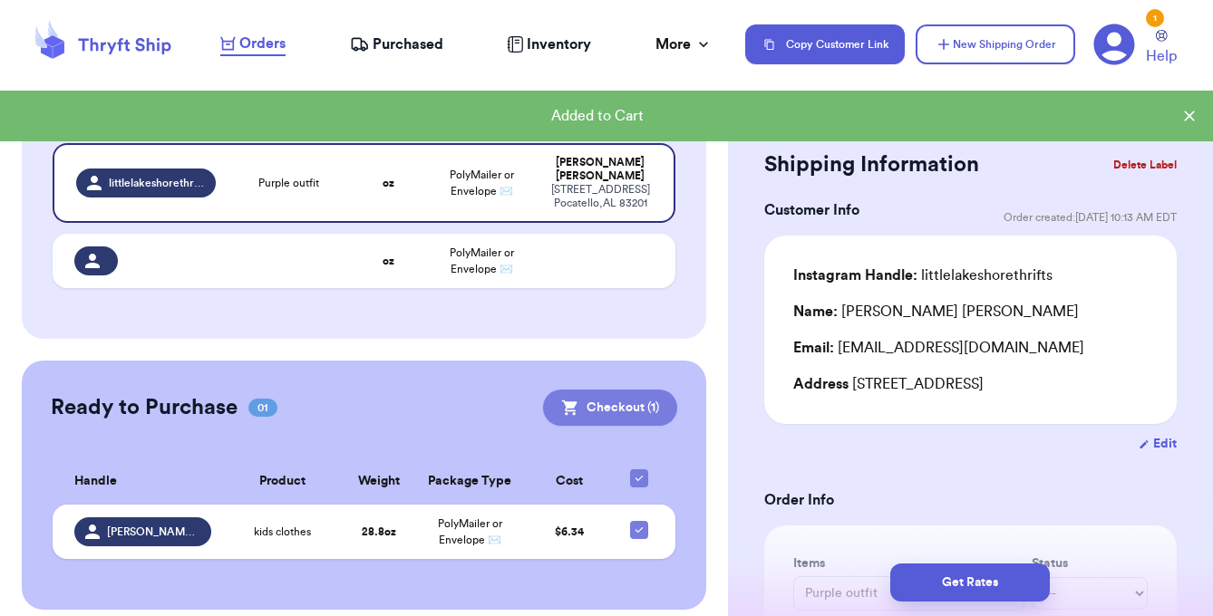
click at [611, 390] on button "Checkout ( 1 )" at bounding box center [610, 408] width 134 height 36
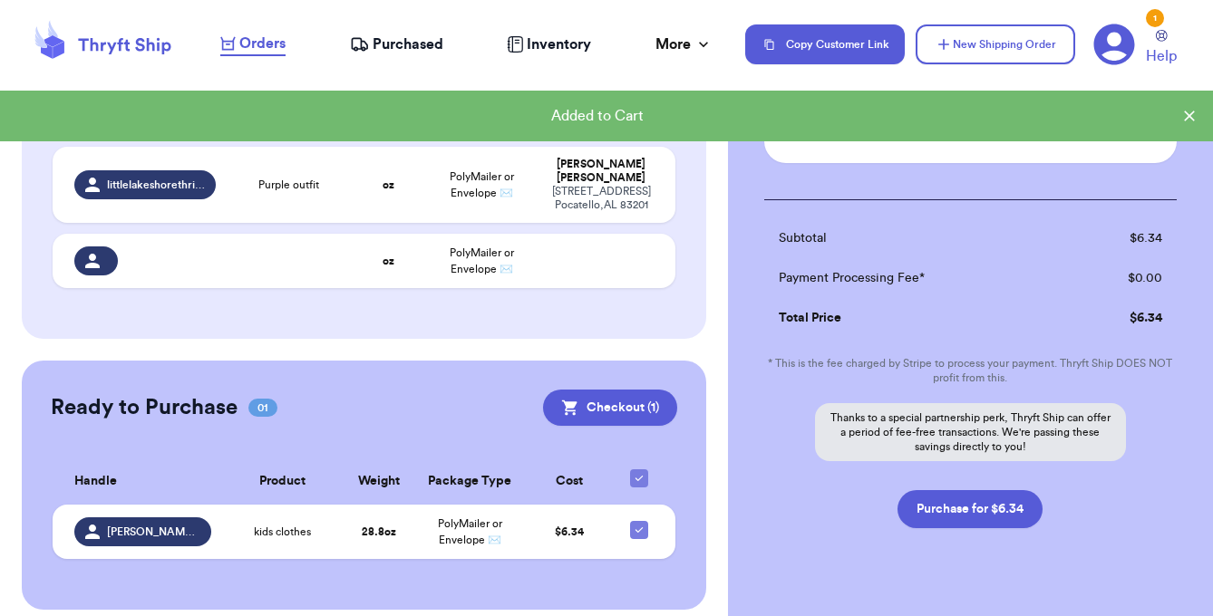
scroll to position [212, 0]
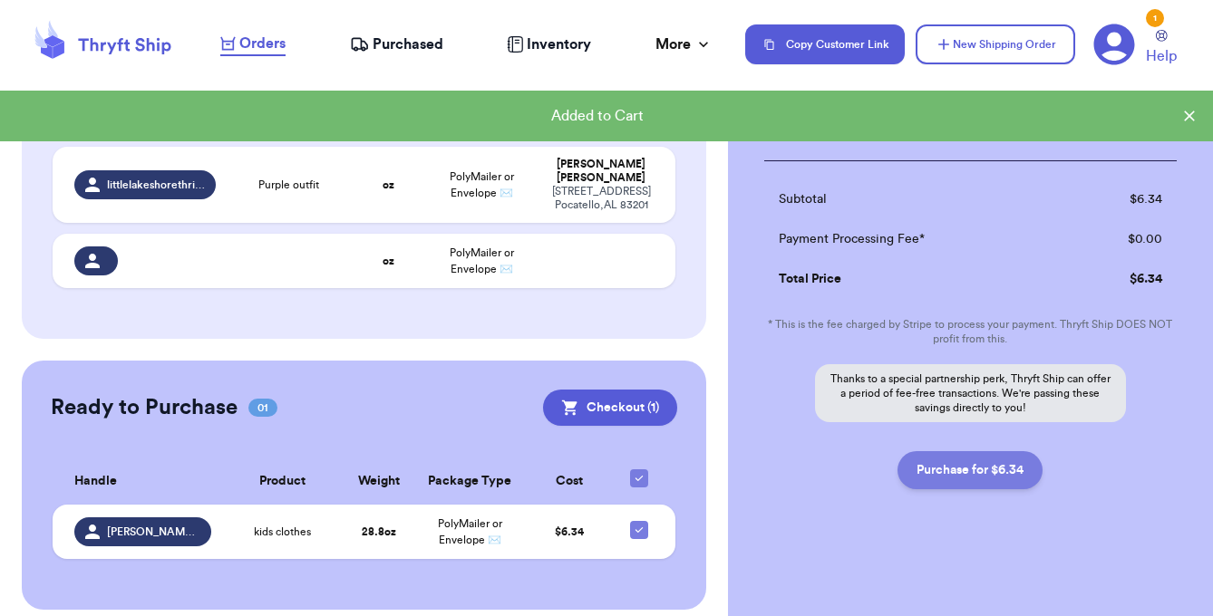
click at [1008, 470] on button "Purchase for $6.34" at bounding box center [969, 470] width 145 height 38
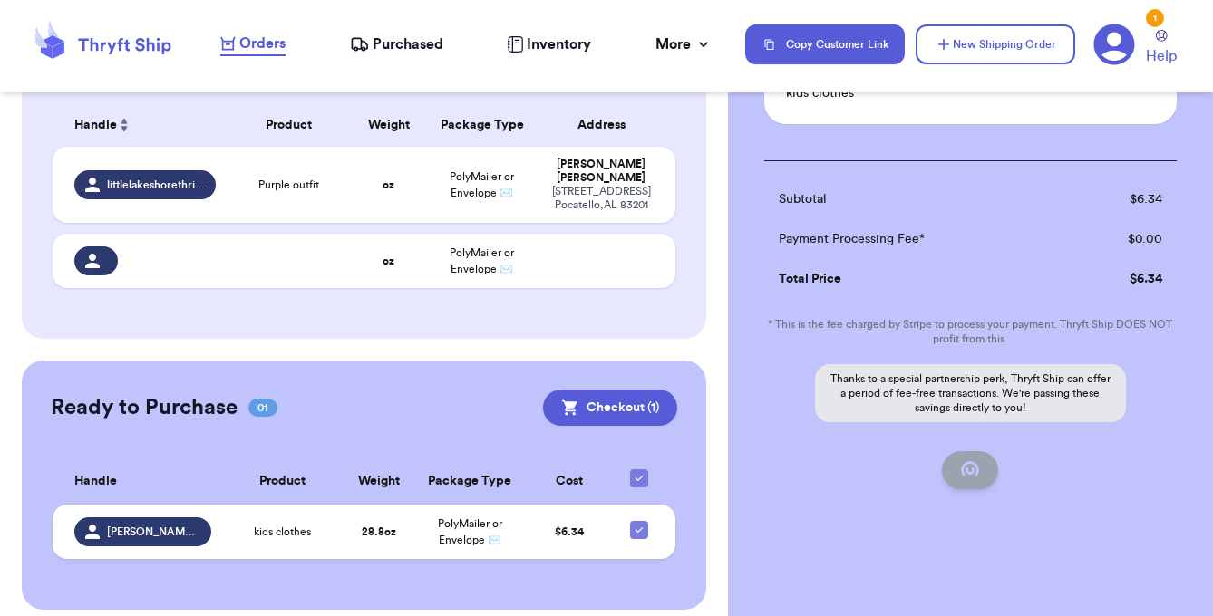
checkbox input "true"
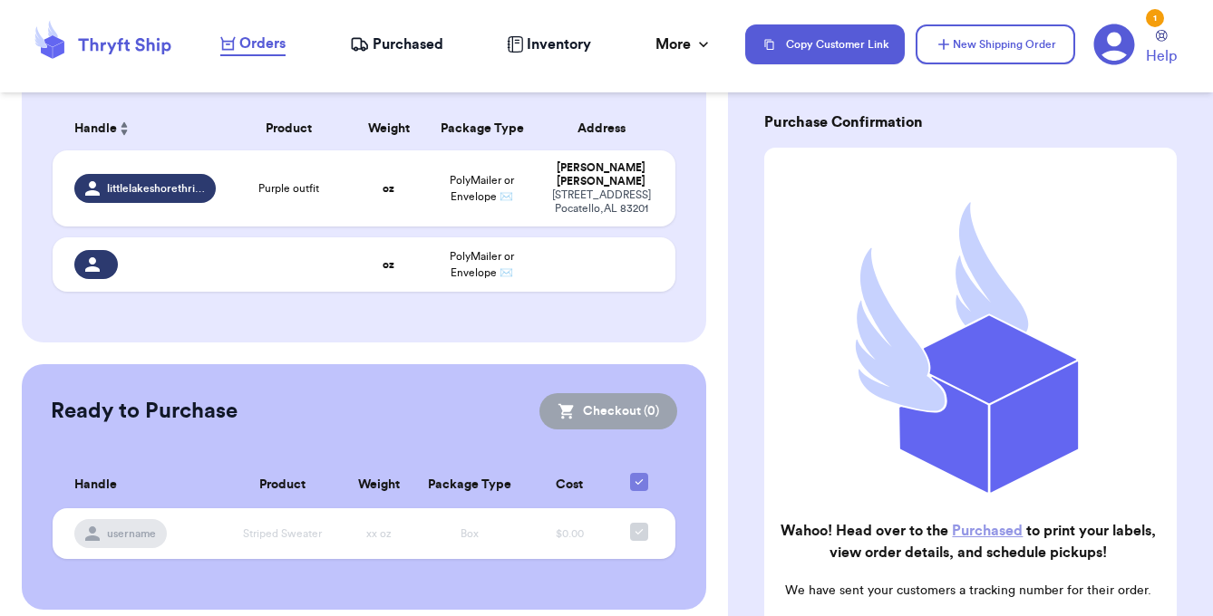
scroll to position [238, 0]
